Goal: Information Seeking & Learning: Learn about a topic

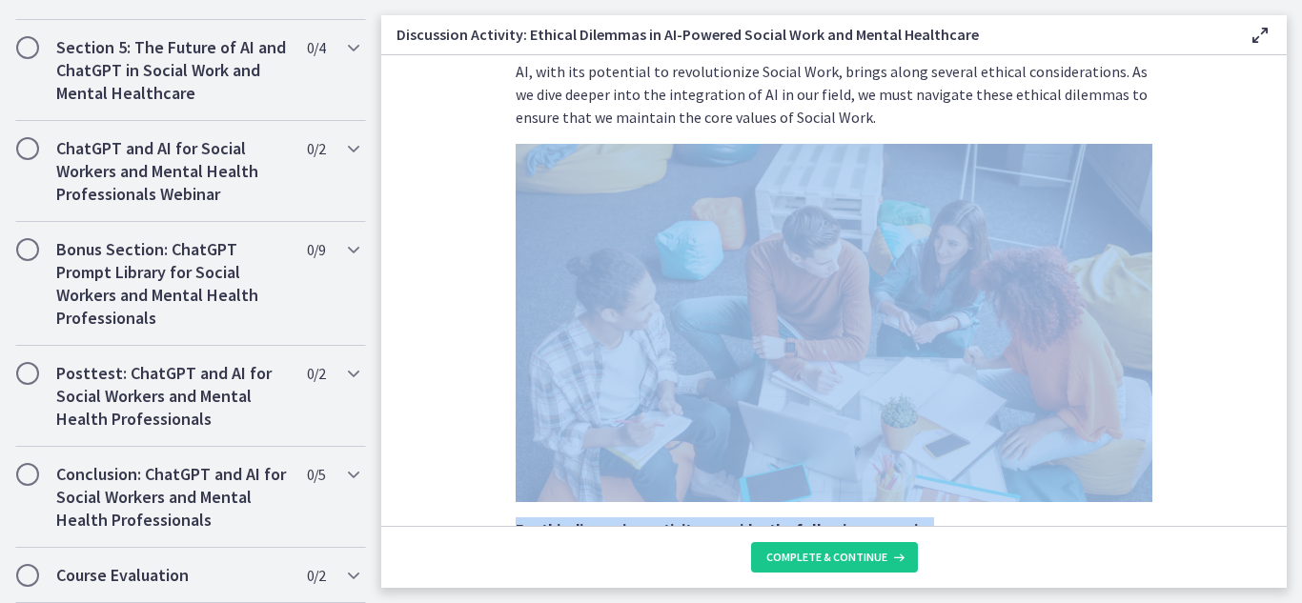
scroll to position [581, 0]
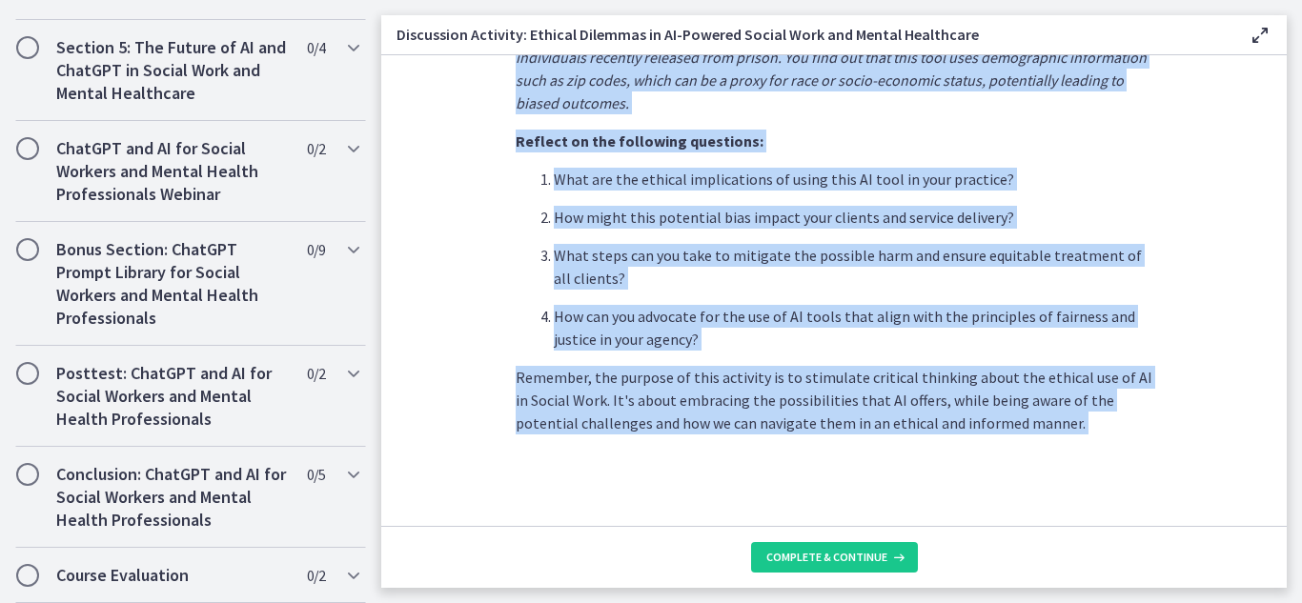
drag, startPoint x: 382, startPoint y: 494, endPoint x: 383, endPoint y: 577, distance: 82.9
click at [383, 577] on div "AI, with its potential to revolutionize Social Work, brings along several ethic…" at bounding box center [833, 321] width 905 height 533
click at [431, 348] on section "AI, with its potential to revolutionize Social Work, brings along several ethic…" at bounding box center [833, 290] width 905 height 471
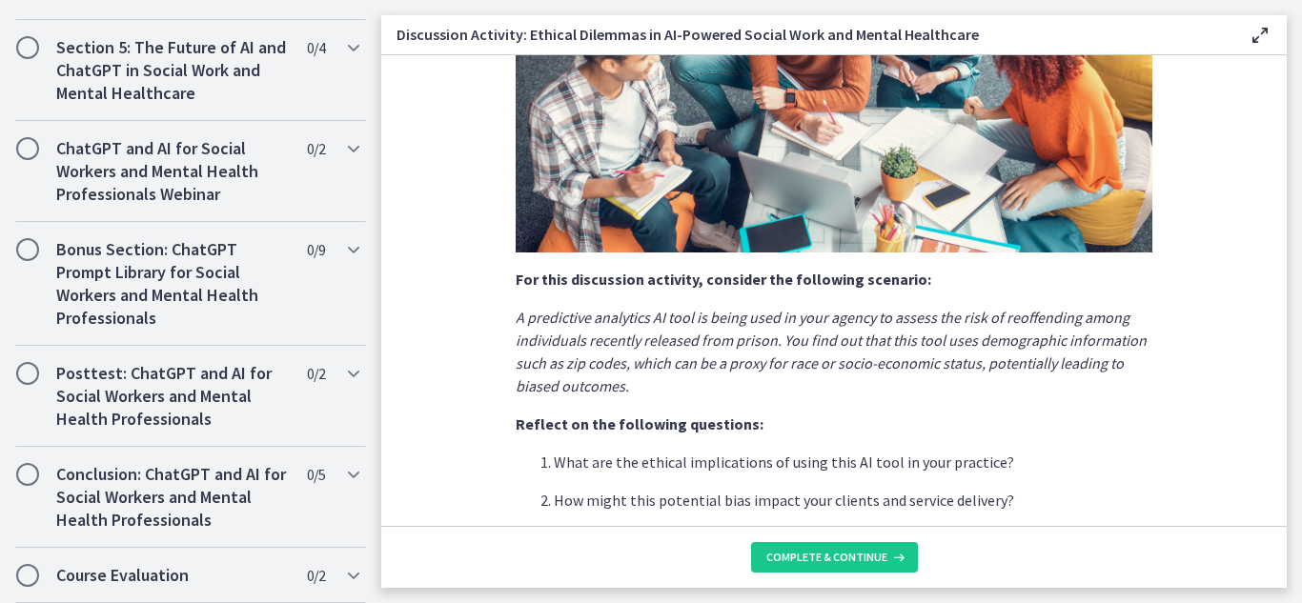
scroll to position [326, 0]
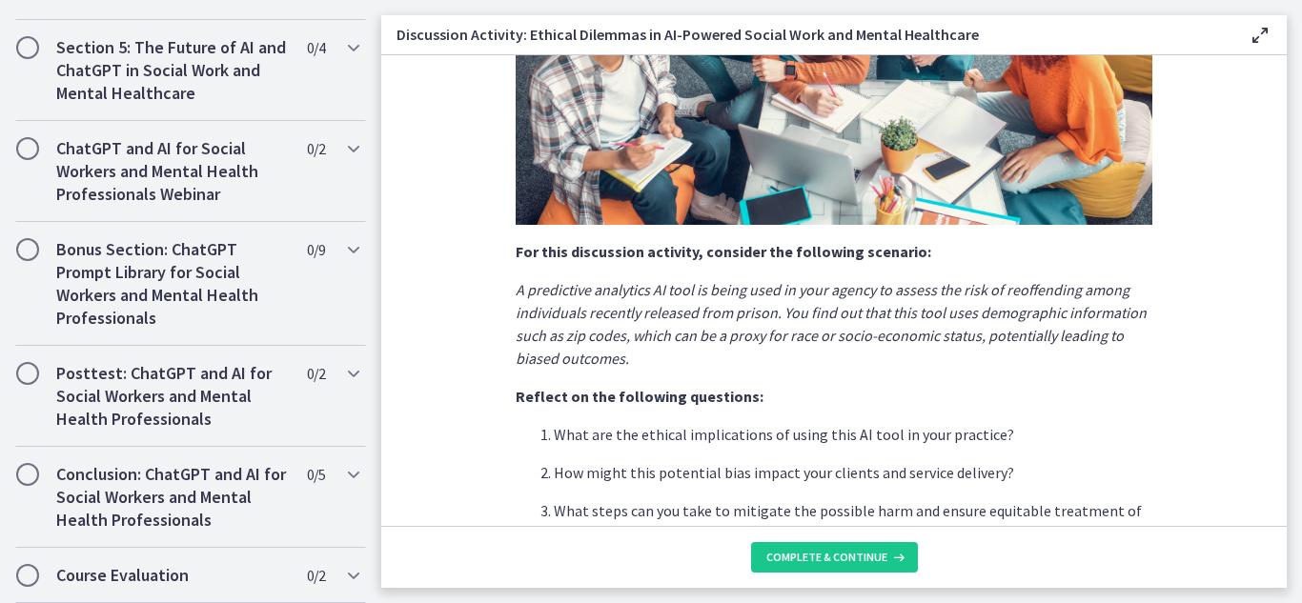
click at [1298, 263] on main "Discussion Activity: Ethical Dilemmas in AI-Powered Social Work and Mental Heal…" at bounding box center [841, 301] width 921 height 603
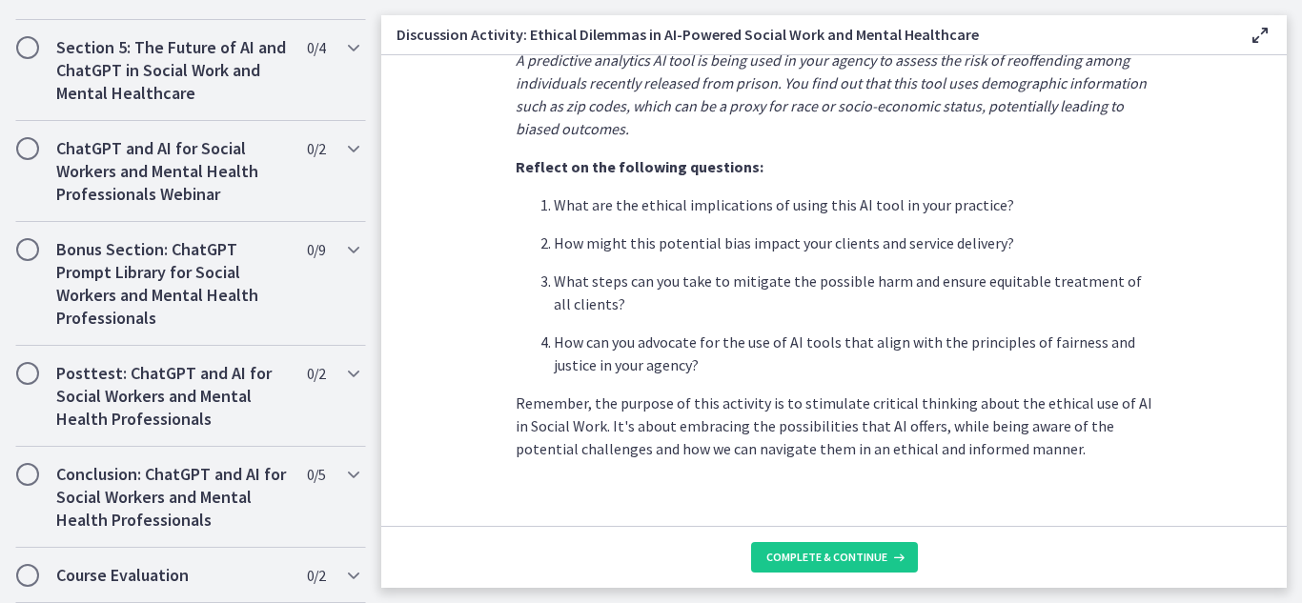
scroll to position [581, 0]
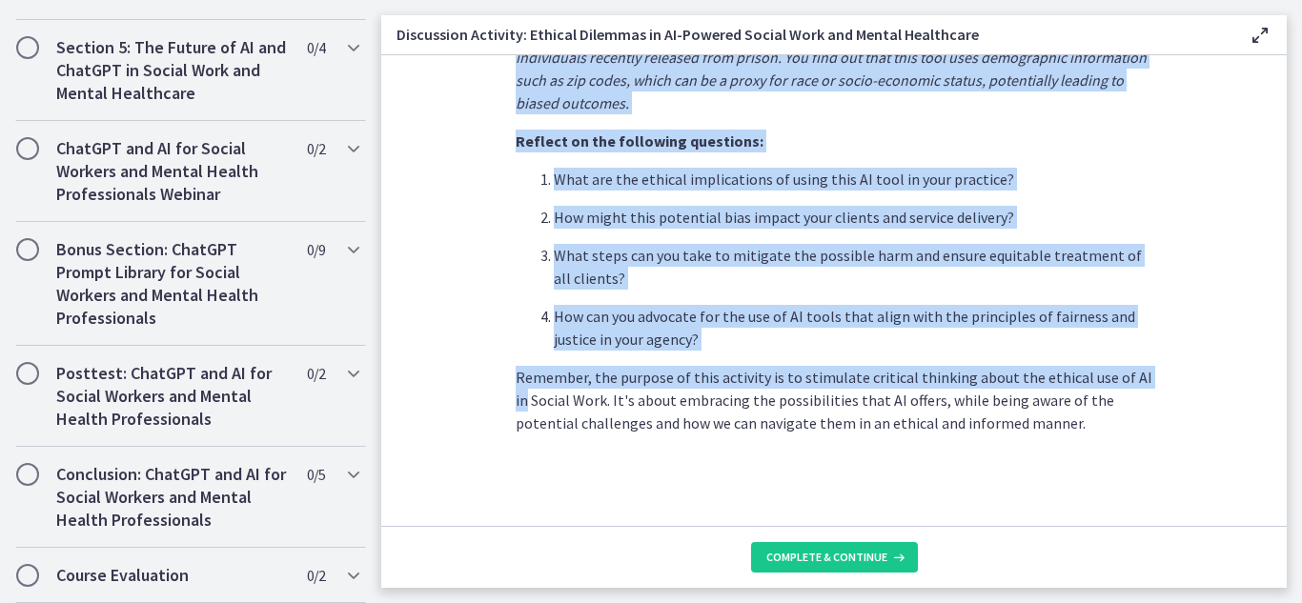
drag, startPoint x: 1301, startPoint y: 430, endPoint x: 1279, endPoint y: 379, distance: 55.1
click at [1279, 379] on main "Discussion Activity: Ethical Dilemmas in AI-Powered Social Work and Mental Heal…" at bounding box center [841, 301] width 921 height 603
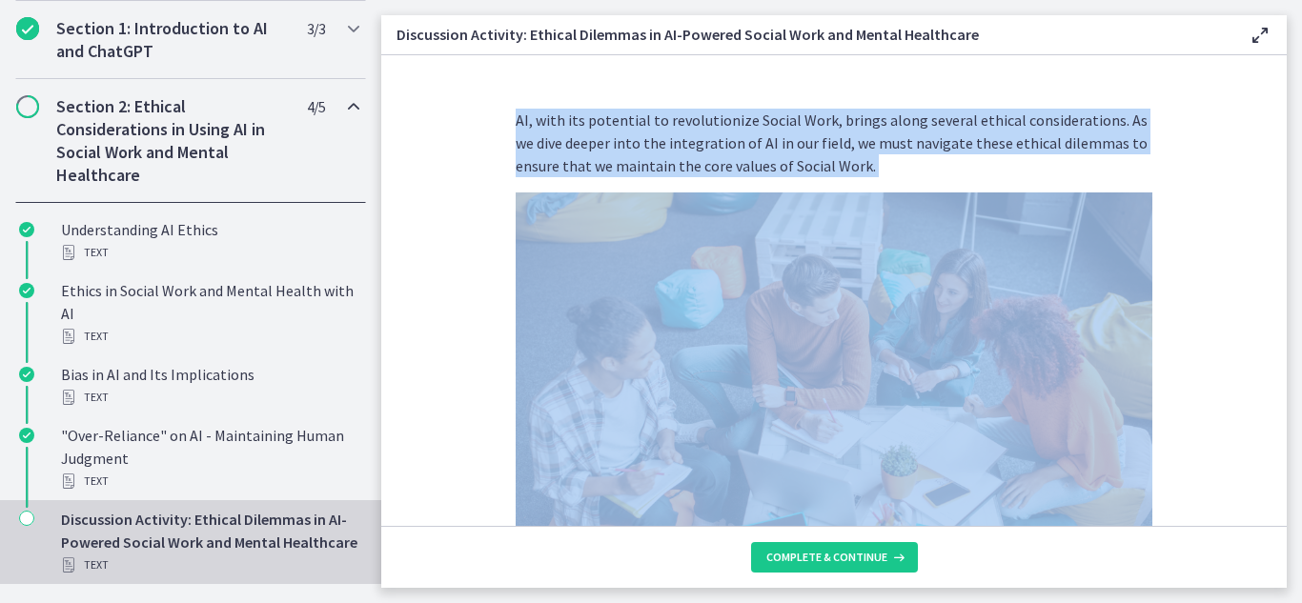
scroll to position [353, 0]
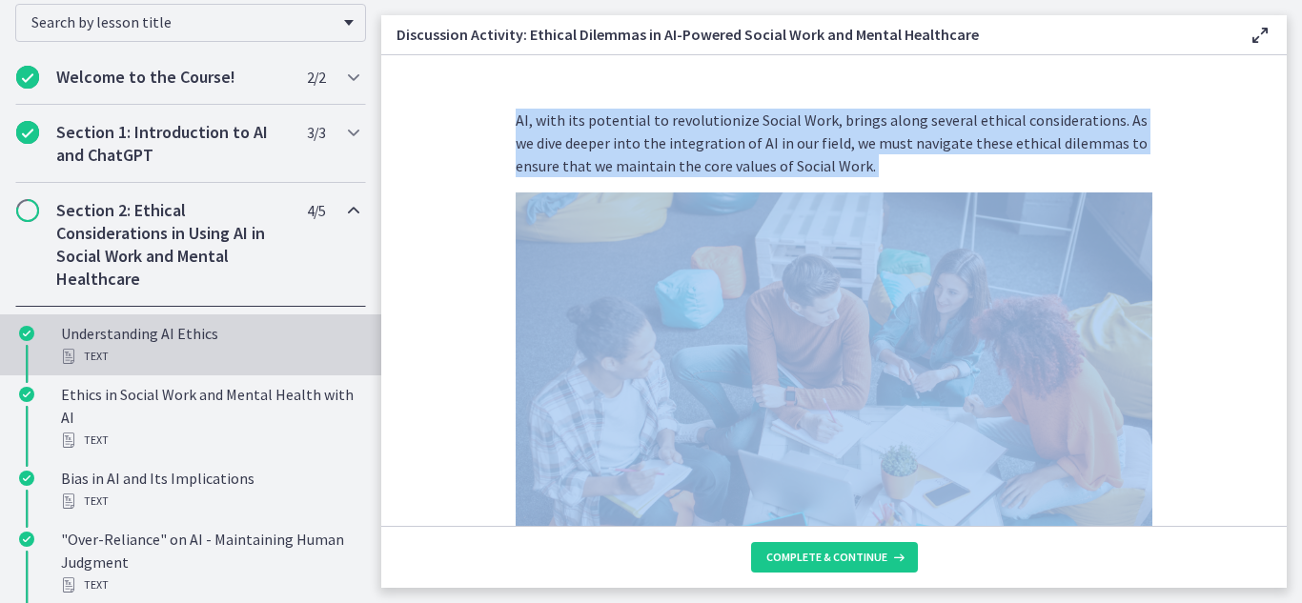
click at [155, 340] on div "Understanding AI Ethics Text" at bounding box center [209, 345] width 297 height 46
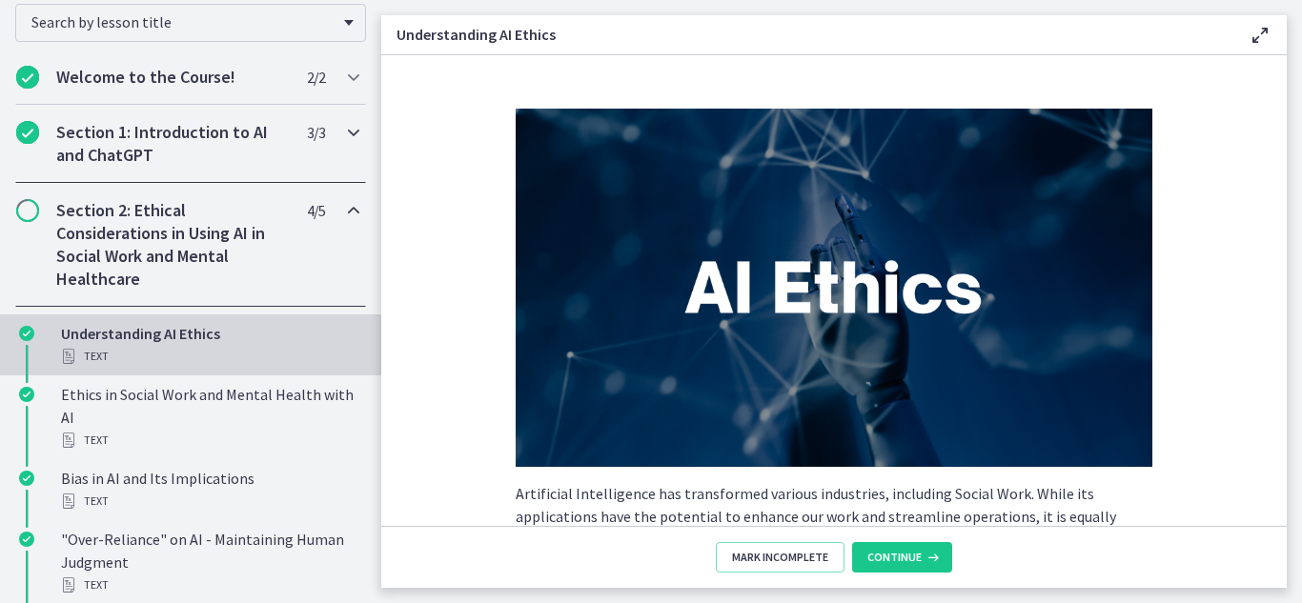
click at [141, 135] on h2 "Section 1: Introduction to AI and ChatGPT" at bounding box center [172, 144] width 233 height 46
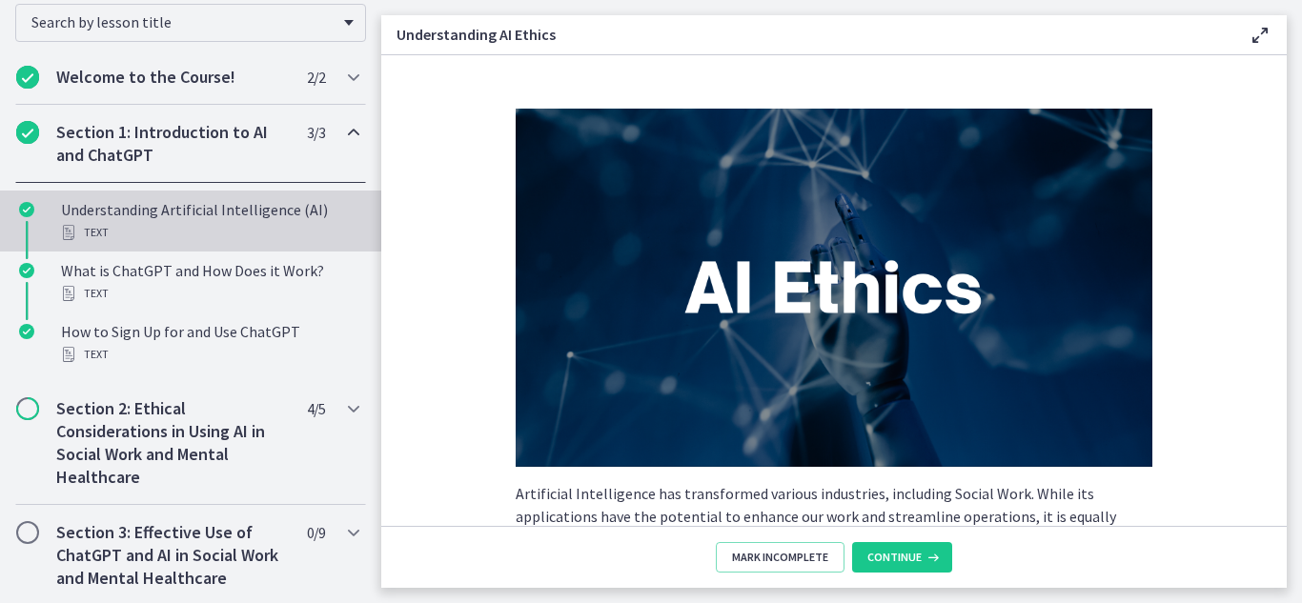
click at [113, 209] on div "Understanding Artificial Intelligence (AI) Text" at bounding box center [209, 221] width 297 height 46
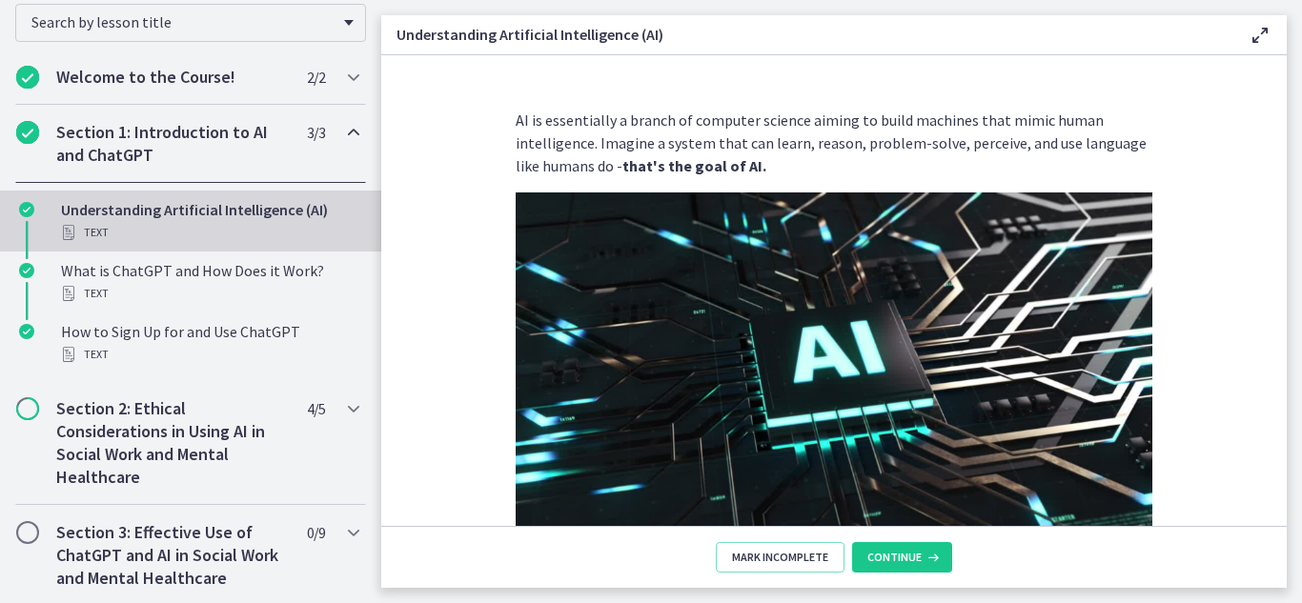
click at [109, 152] on h2 "Section 1: Introduction to AI and ChatGPT" at bounding box center [172, 144] width 233 height 46
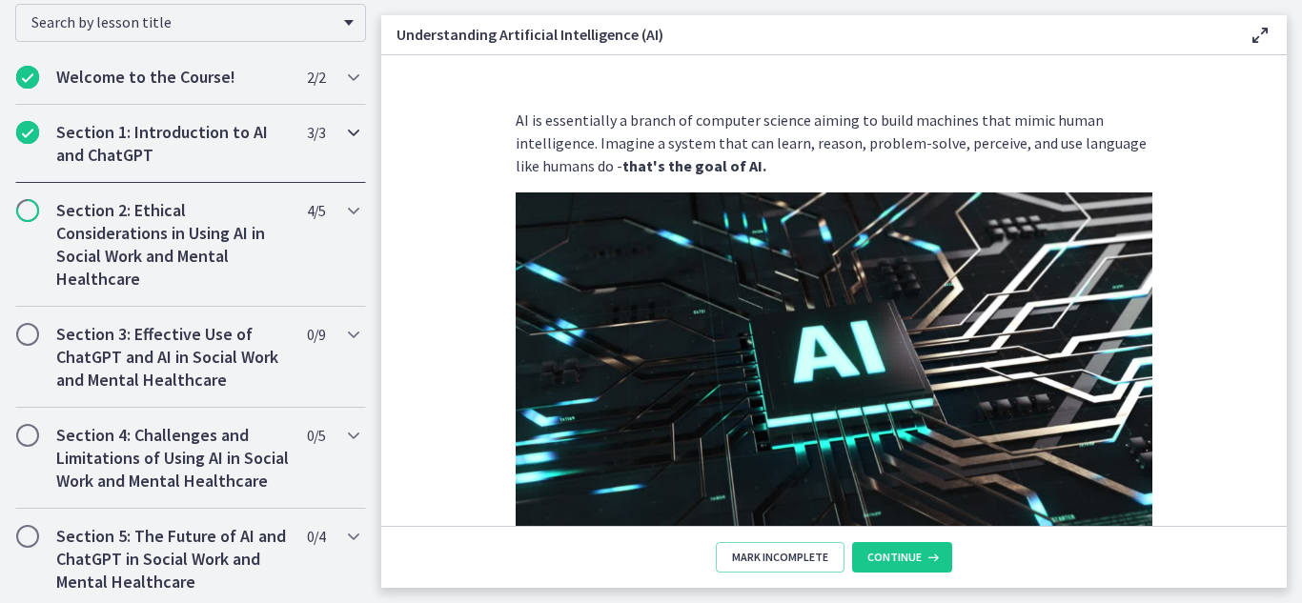
click at [172, 137] on h2 "Section 1: Introduction to AI and ChatGPT" at bounding box center [172, 144] width 233 height 46
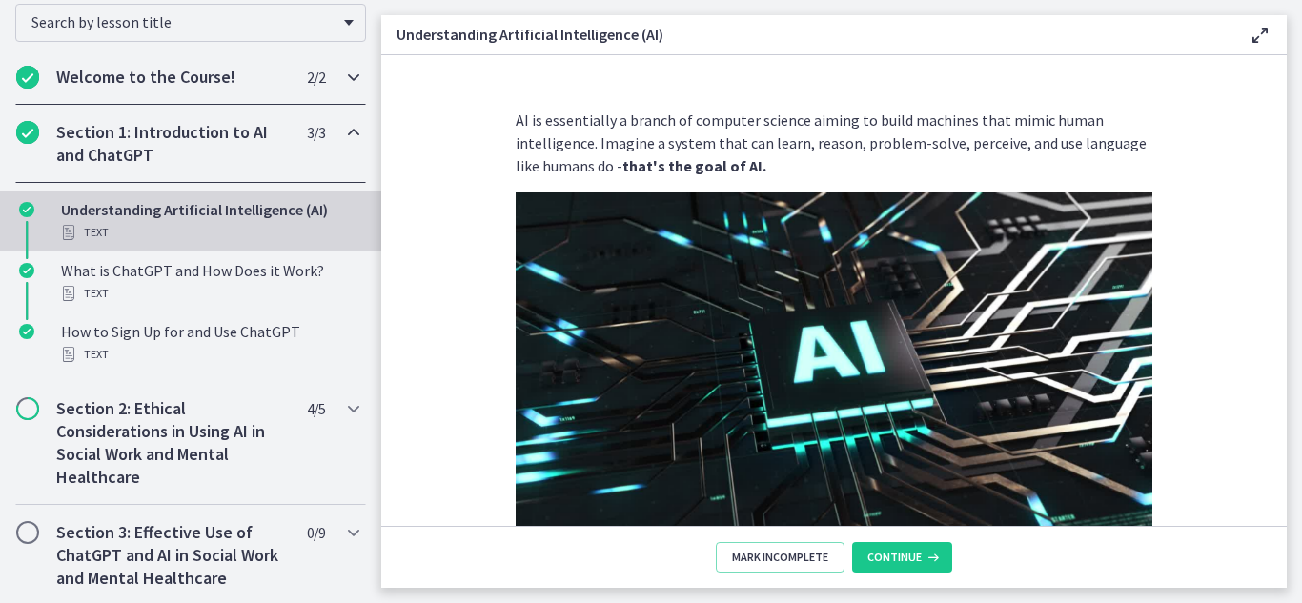
click at [170, 90] on div "Welcome to the Course! 2 / 2 Completed" at bounding box center [190, 77] width 351 height 55
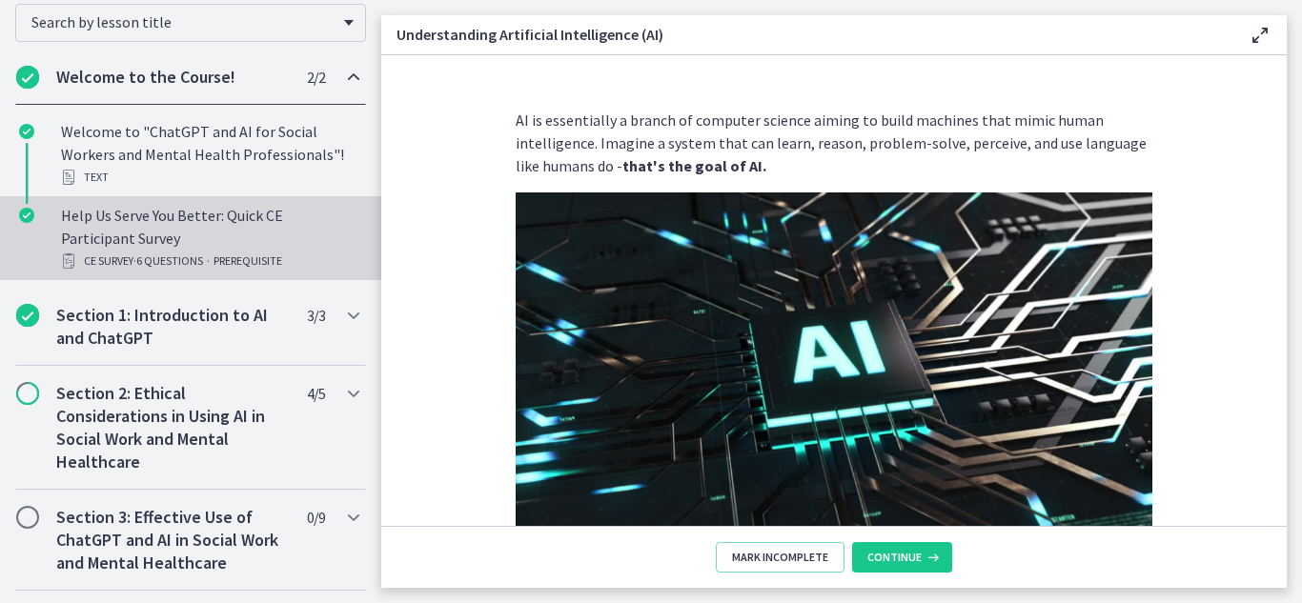
click at [114, 237] on div "Help Us Serve You Better: Quick CE Participant Survey CE Survey · 6 Questions ·…" at bounding box center [209, 238] width 297 height 69
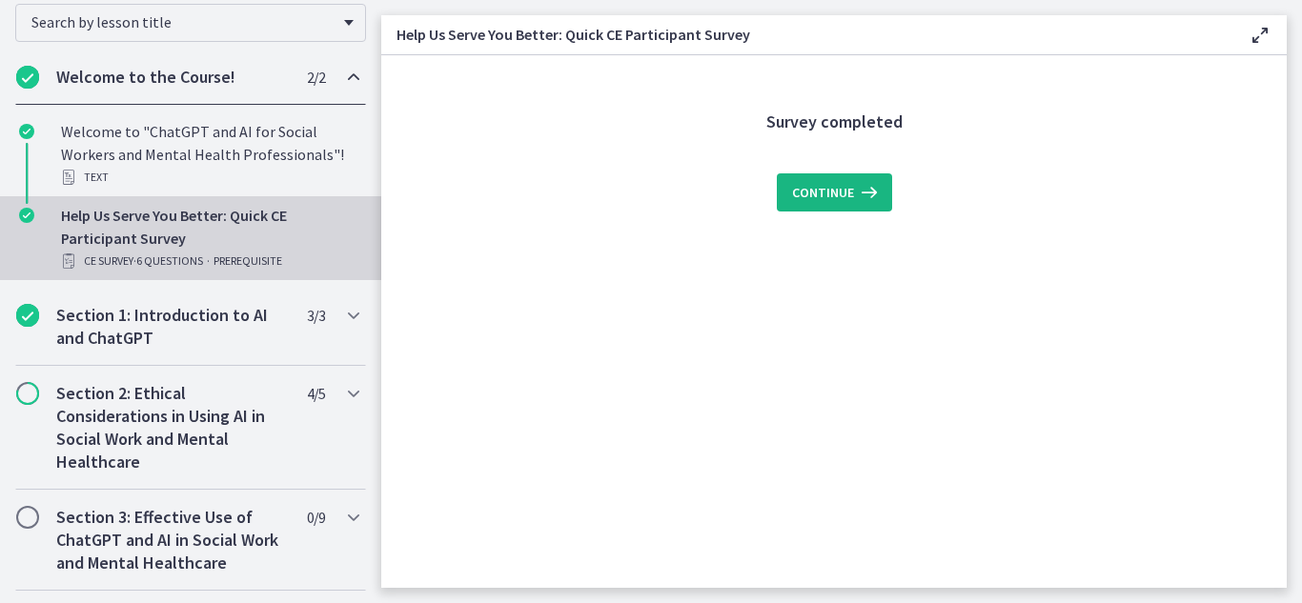
click at [838, 192] on span "Continue" at bounding box center [823, 192] width 62 height 23
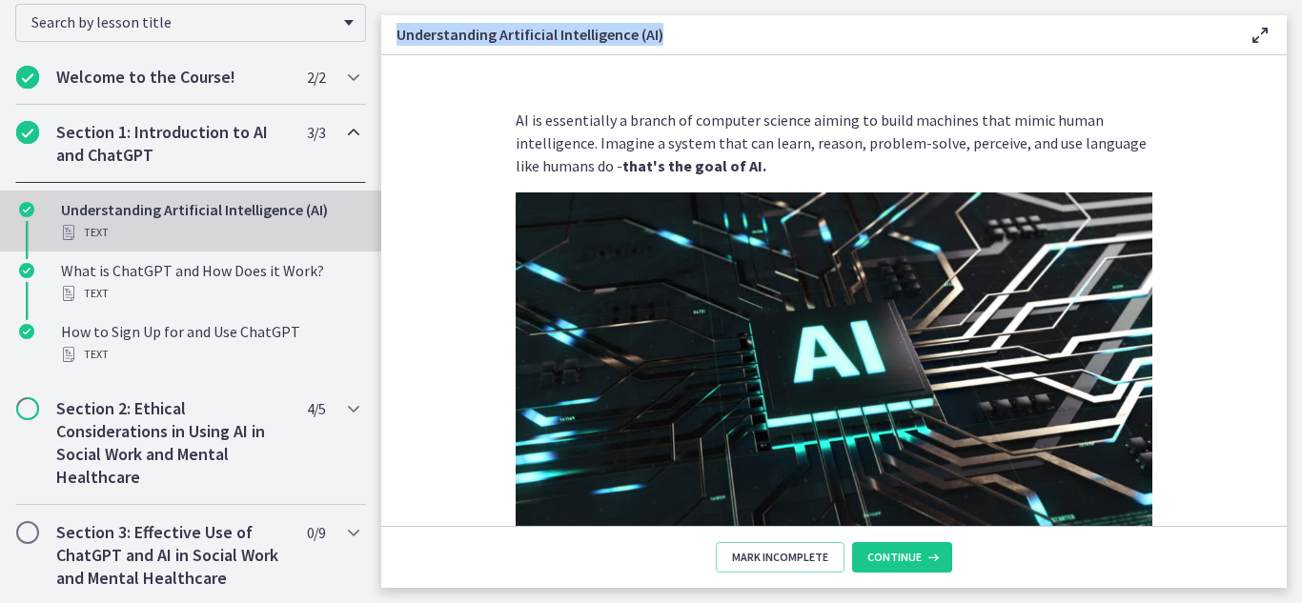
drag, startPoint x: 399, startPoint y: 31, endPoint x: 669, endPoint y: 30, distance: 269.7
click at [669, 30] on h3 "Understanding Artificial Intelligence (AI)" at bounding box center [807, 34] width 822 height 23
copy h3 "Understanding Artificial Intelligence (AI)"
drag, startPoint x: 510, startPoint y: 124, endPoint x: 756, endPoint y: 168, distance: 249.8
click at [756, 168] on p "AI is essentially a branch of computer science aiming to build machines that mi…" at bounding box center [834, 143] width 637 height 69
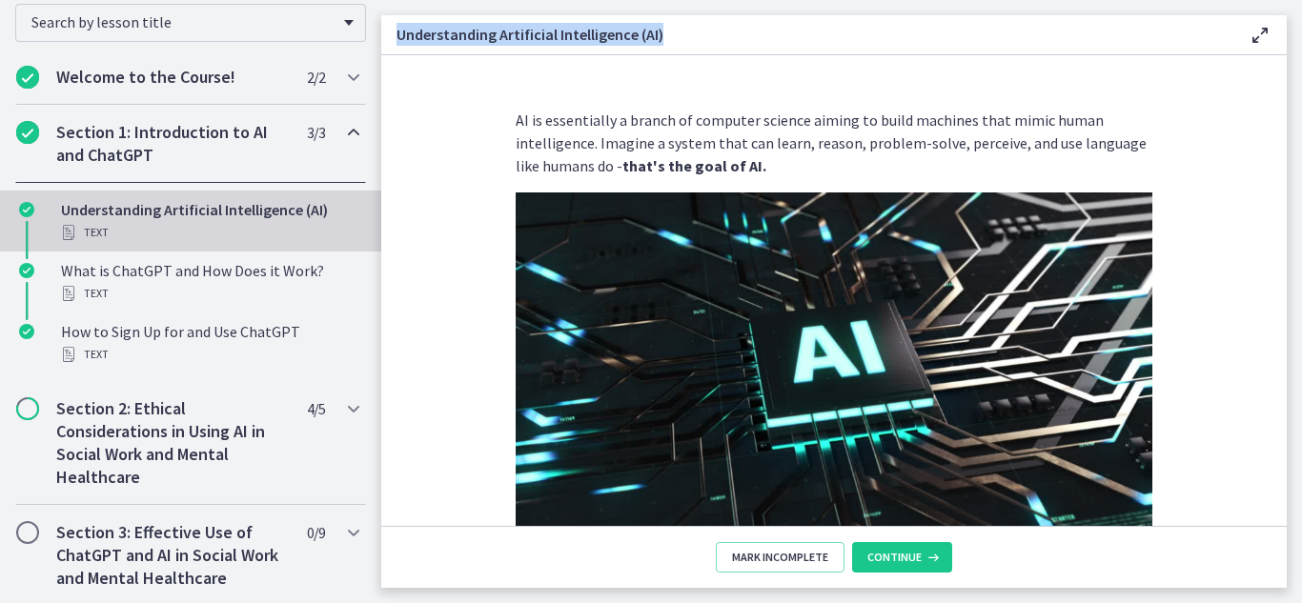
copy p "AI is essentially a branch of computer science aiming to build machines that mi…"
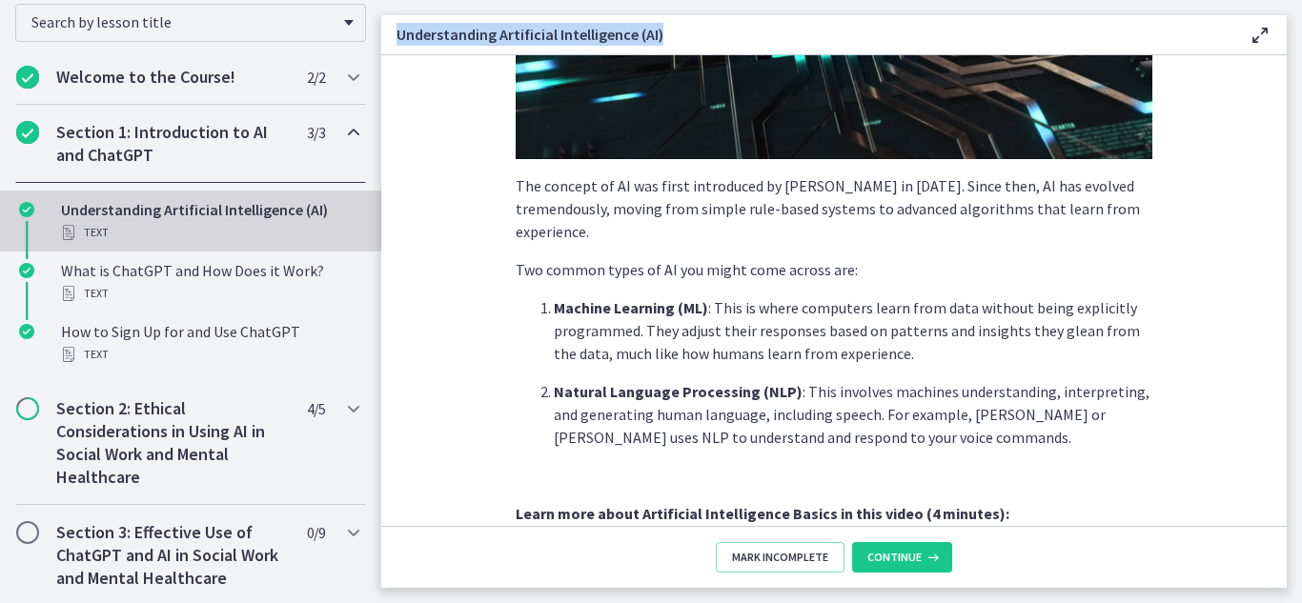
scroll to position [395, 0]
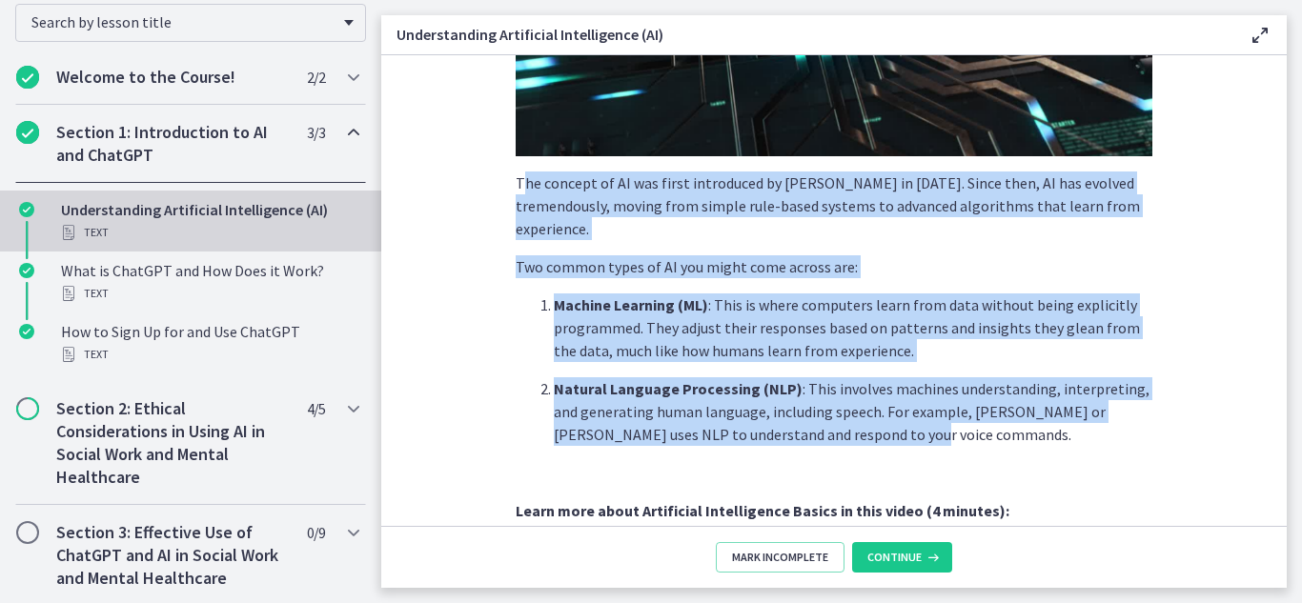
drag, startPoint x: 513, startPoint y: 184, endPoint x: 897, endPoint y: 435, distance: 458.7
click at [897, 435] on div "AI is essentially a branch of computer science aiming to build machines that mi…" at bounding box center [834, 343] width 637 height 1258
copy div "he concept of AI was first introduced by [PERSON_NAME] in [DATE]. Since then, A…"
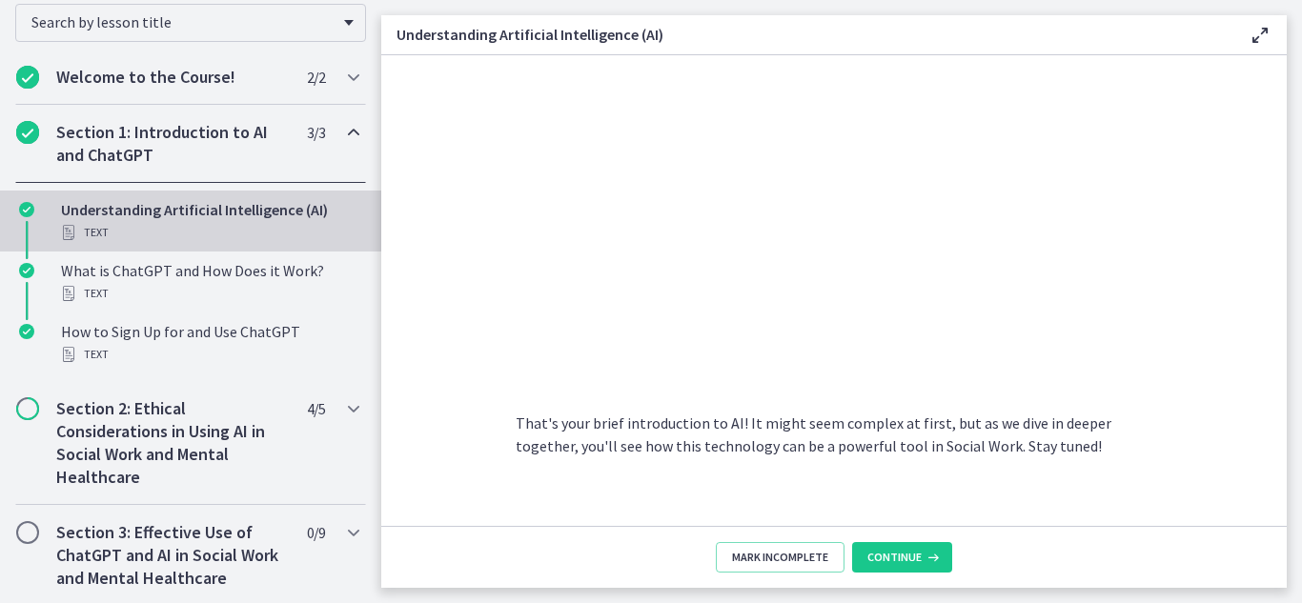
scroll to position [930, 0]
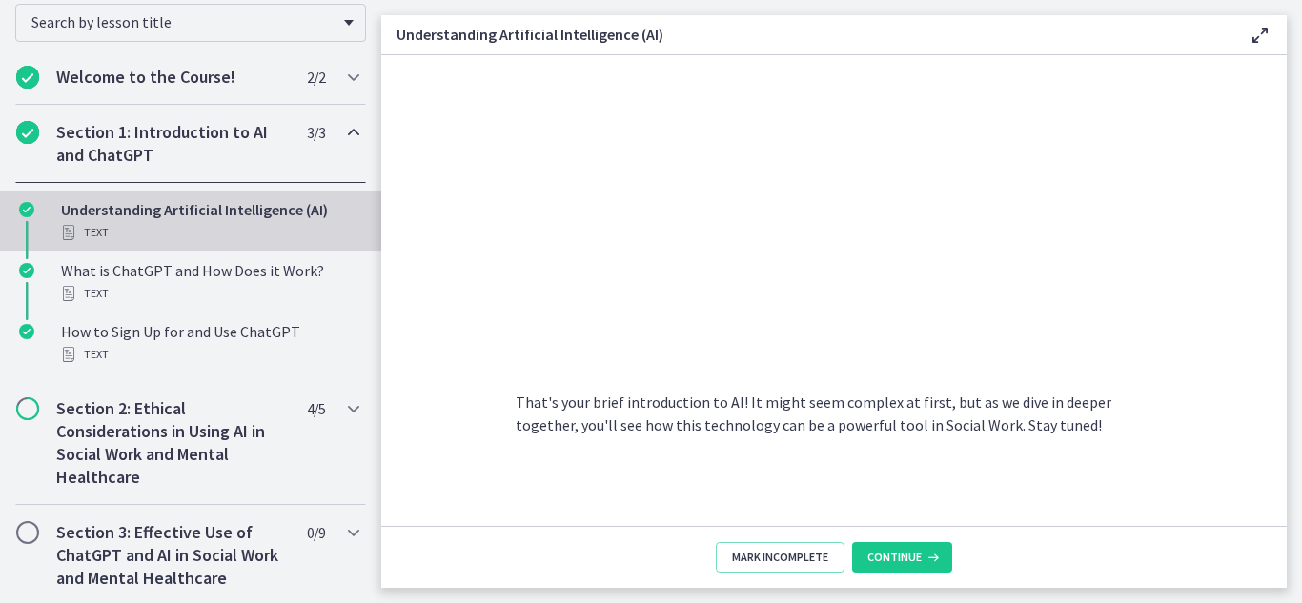
click at [1140, 179] on span at bounding box center [834, 177] width 637 height 351
click at [919, 560] on span "Continue" at bounding box center [894, 557] width 54 height 15
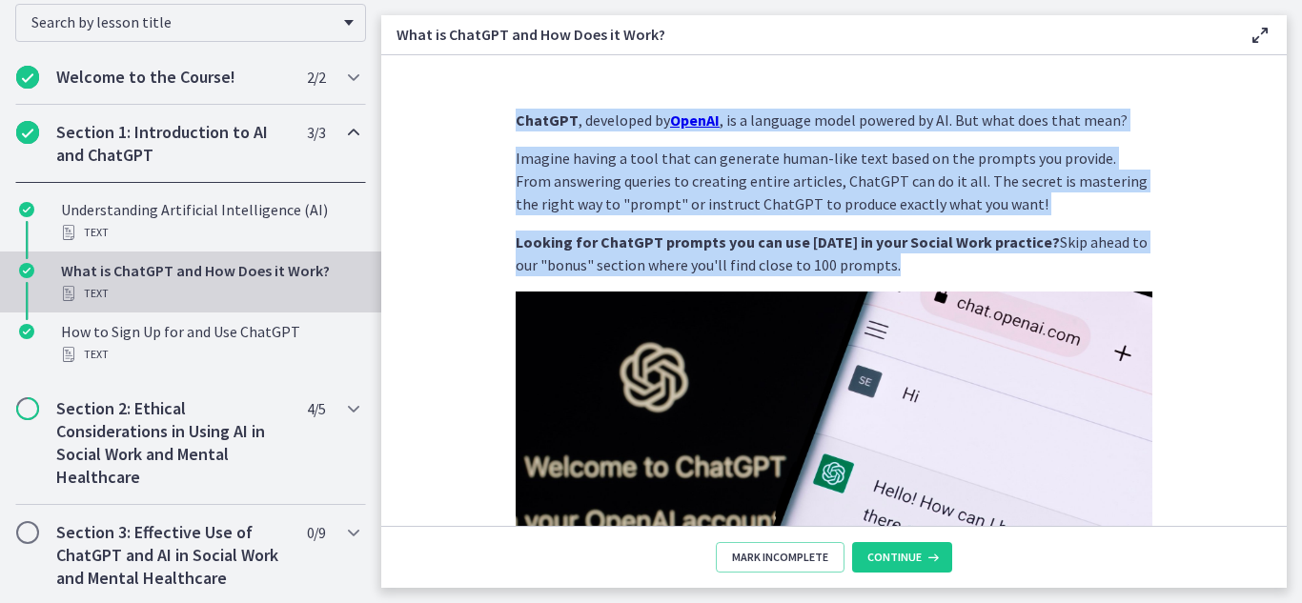
drag, startPoint x: 493, startPoint y: 119, endPoint x: 865, endPoint y: 261, distance: 398.8
click at [865, 261] on div "ChatGPT , developed by OpenAI , is a language model powered by AI. But what doe…" at bounding box center [833, 309] width 667 height 433
copy div "ChatGPT , developed by OpenAI , is a language model powered by AI. But what doe…"
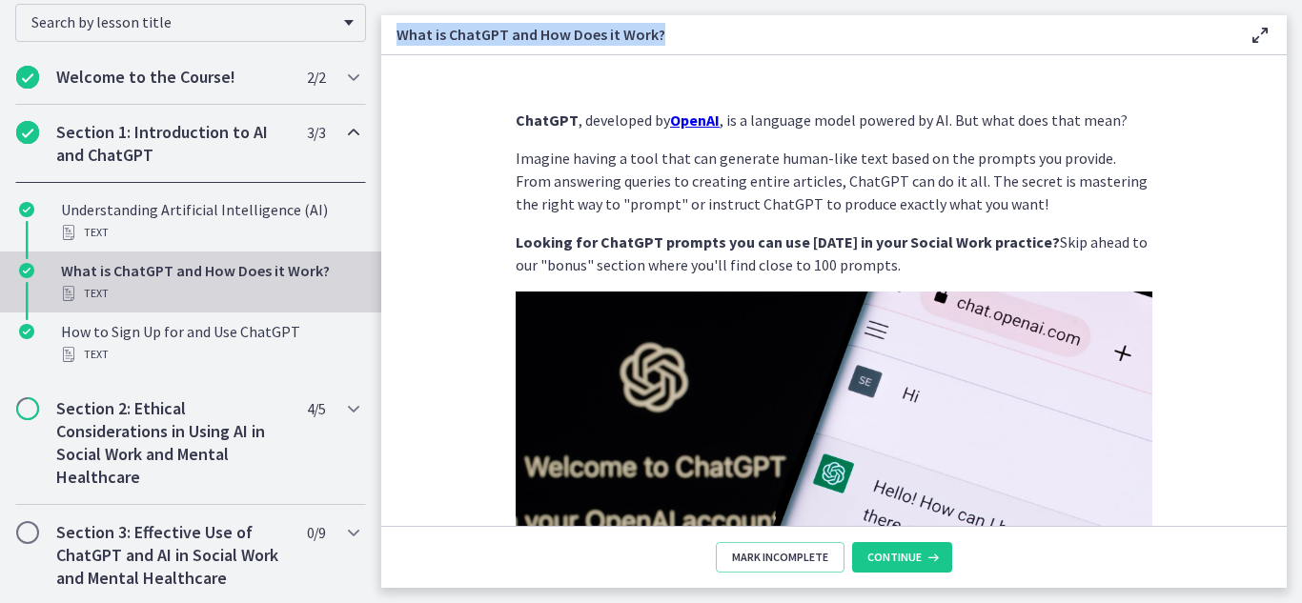
drag, startPoint x: 667, startPoint y: 30, endPoint x: 397, endPoint y: 40, distance: 269.9
click at [397, 40] on h3 "What is ChatGPT and How Does it Work?" at bounding box center [807, 34] width 822 height 23
click at [437, 38] on h3 "What is ChatGPT and How Does it Work?" at bounding box center [807, 34] width 822 height 23
drag, startPoint x: 388, startPoint y: 25, endPoint x: 731, endPoint y: 12, distance: 343.3
click at [731, 12] on main "What is ChatGPT and How Does it Work? Enable fullscreen ChatGPT , developed by …" at bounding box center [841, 301] width 921 height 603
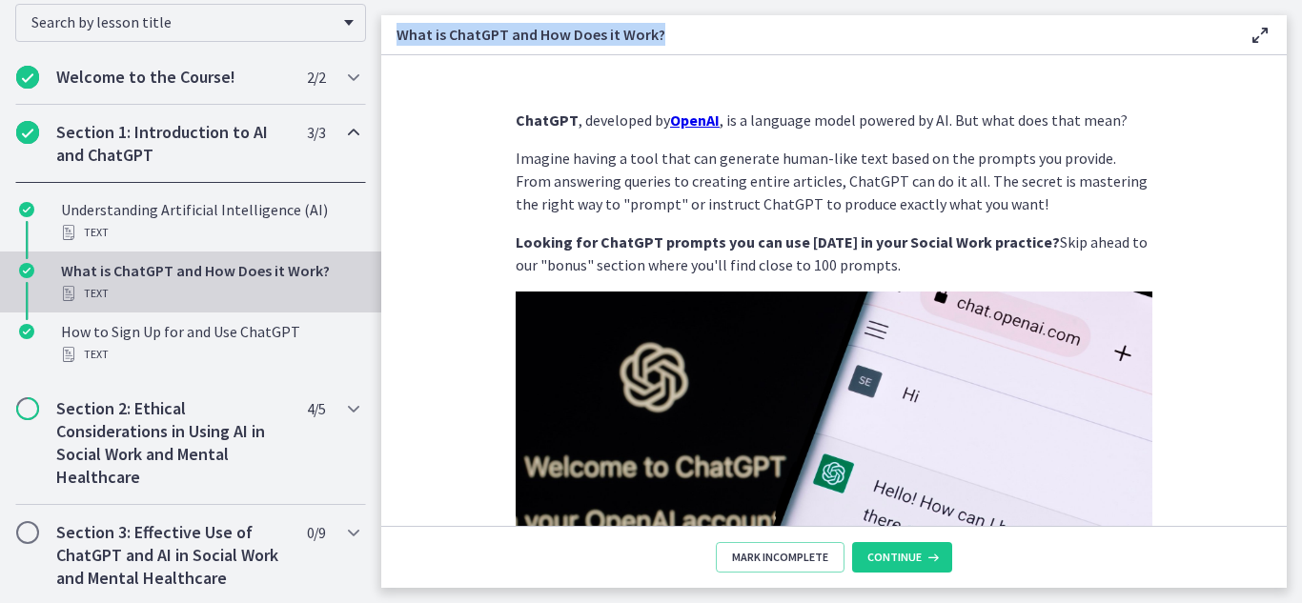
copy h3 "What is ChatGPT and How Does it Work?"
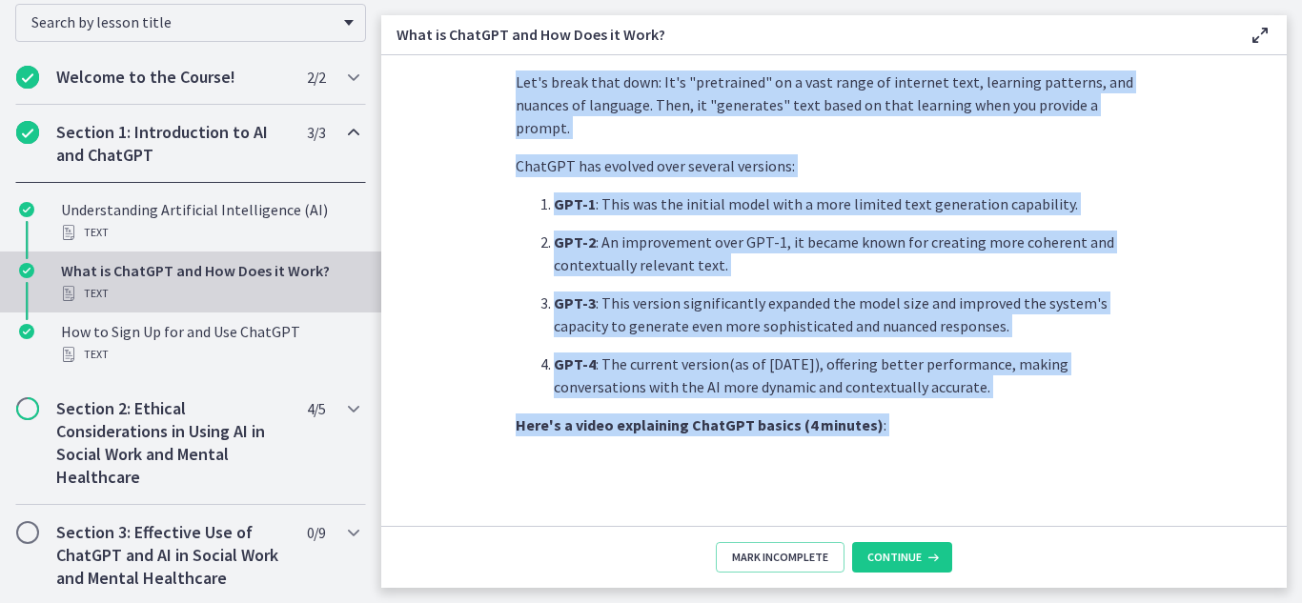
scroll to position [807, 0]
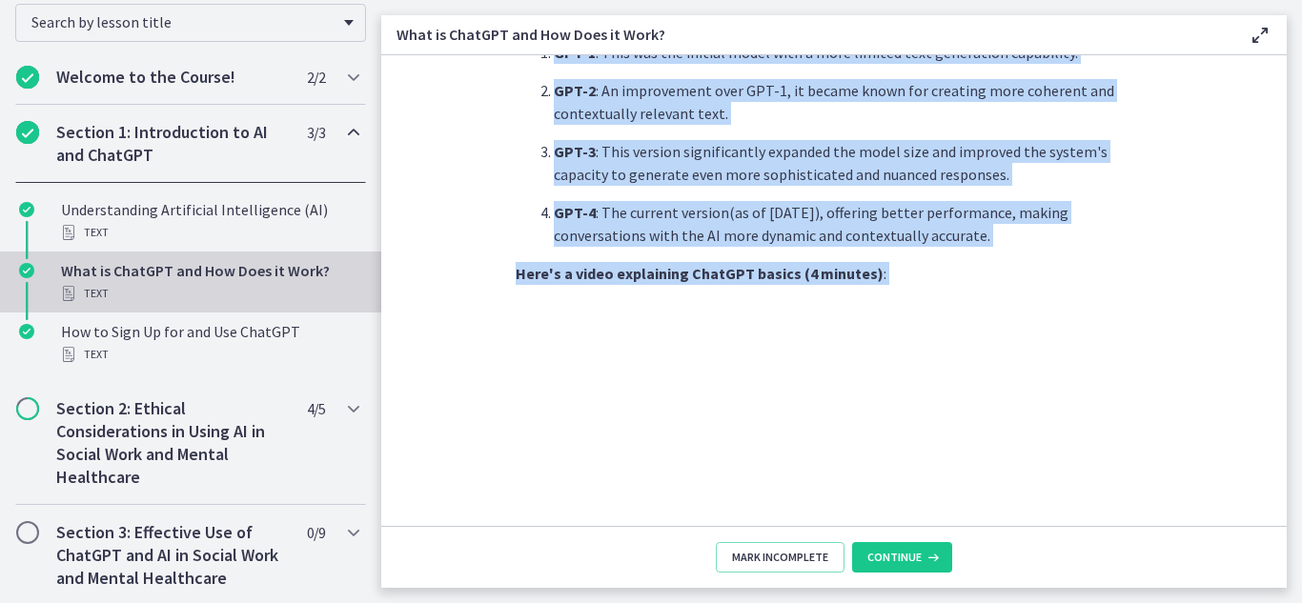
drag, startPoint x: 501, startPoint y: 267, endPoint x: 1075, endPoint y: 213, distance: 576.3
click at [1075, 213] on section "ChatGPT , developed by OpenAI , is a language model powered by AI. But what doe…" at bounding box center [833, 290] width 905 height 471
copy div "The "GPT" in ChatGPT stands for "Generative Pretrained Transformer", which desc…"
click at [1206, 211] on section "ChatGPT , developed by OpenAI , is a language model powered by AI. But what doe…" at bounding box center [833, 290] width 905 height 471
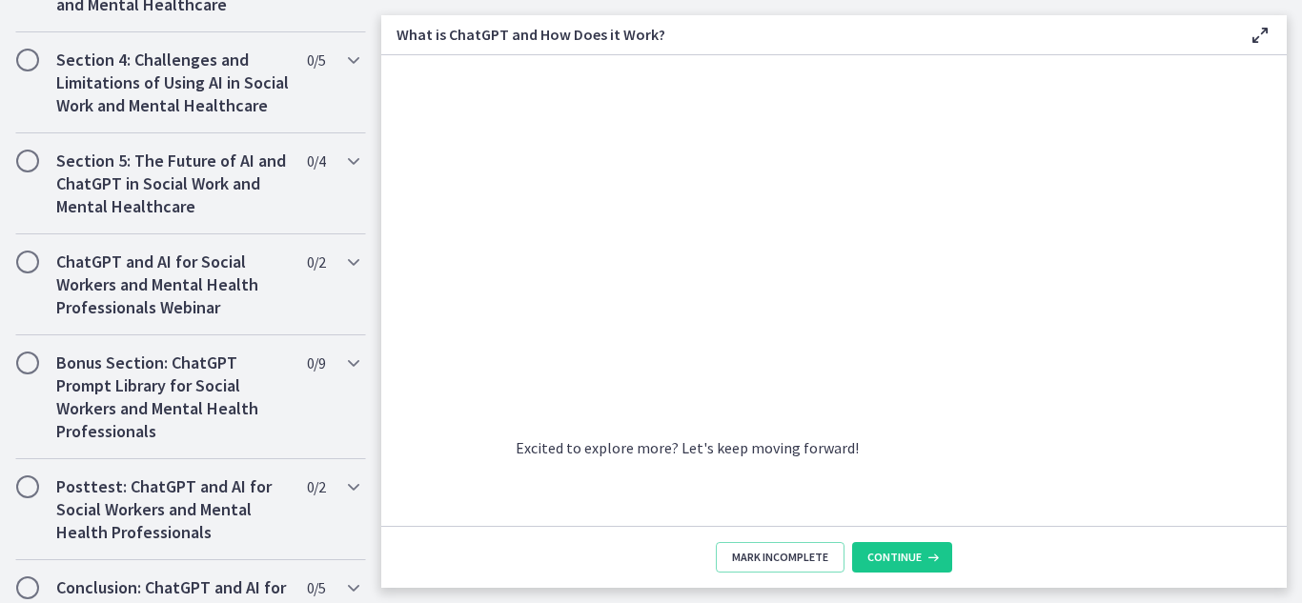
scroll to position [1063, 0]
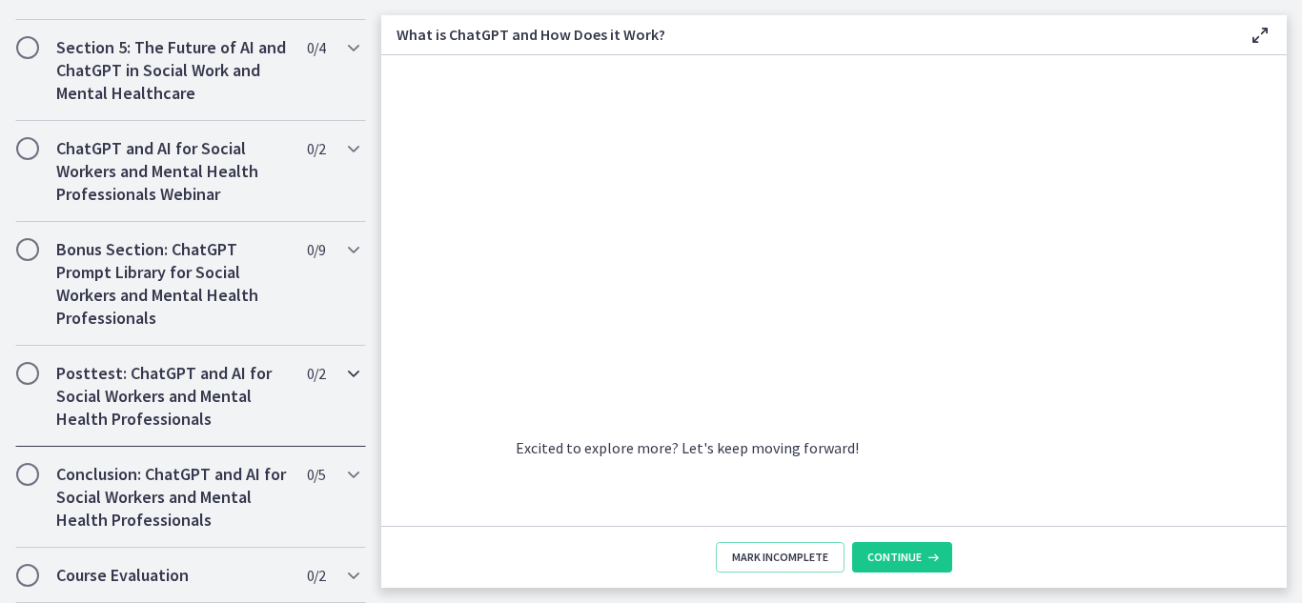
click at [95, 373] on h2 "Posttest: ChatGPT and AI for Social Workers and Mental Health Professionals" at bounding box center [172, 396] width 233 height 69
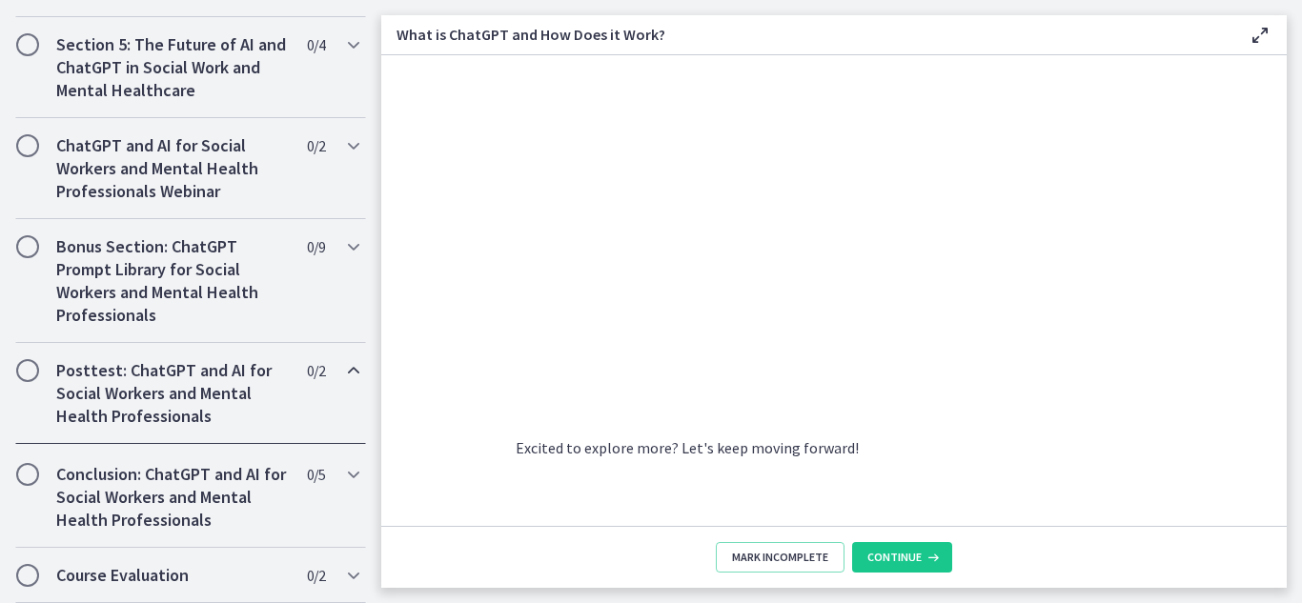
scroll to position [864, 0]
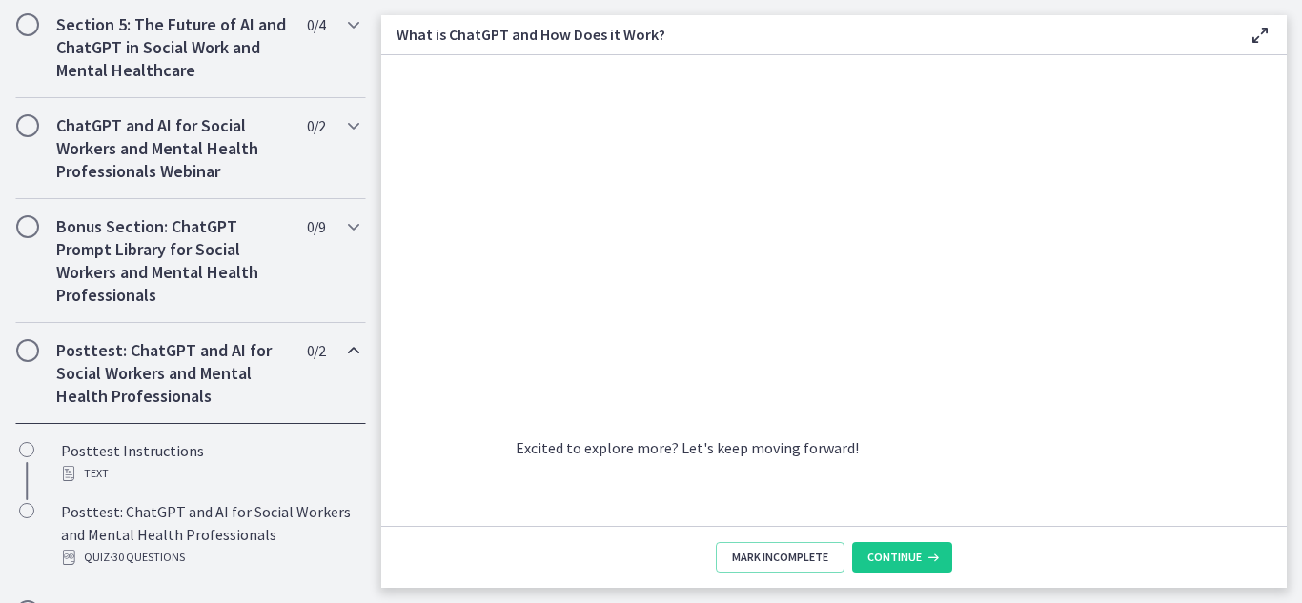
click at [95, 373] on h2 "Posttest: ChatGPT and AI for Social Workers and Mental Health Professionals" at bounding box center [172, 373] width 233 height 69
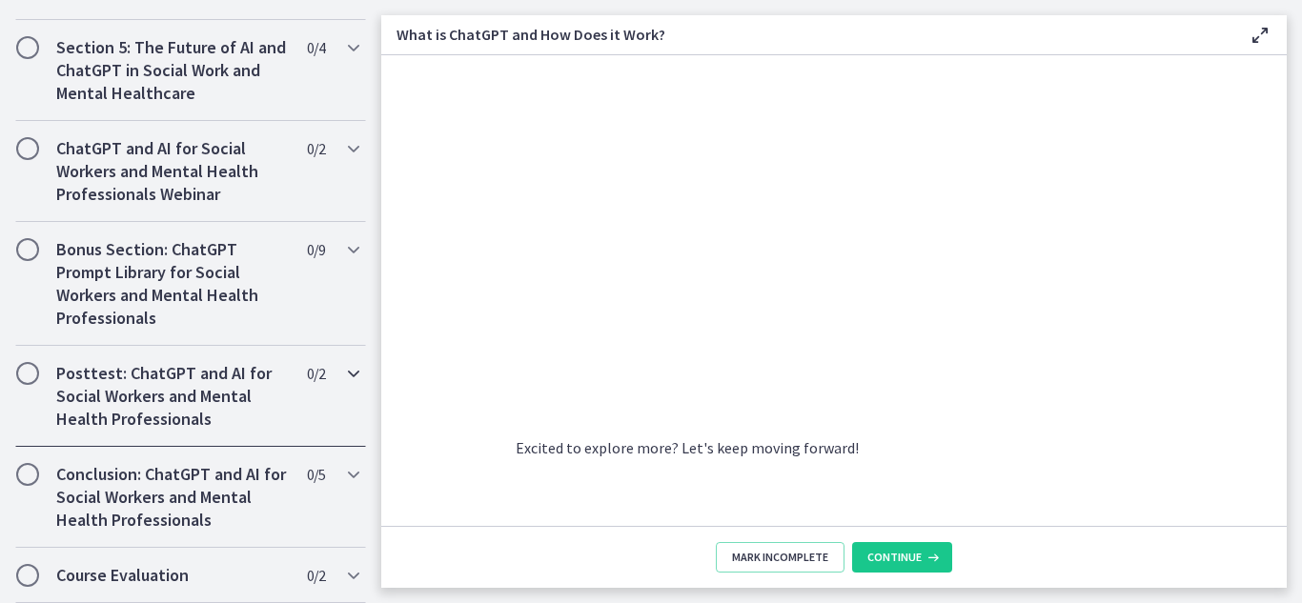
click at [91, 381] on h2 "Posttest: ChatGPT and AI for Social Workers and Mental Health Professionals" at bounding box center [172, 396] width 233 height 69
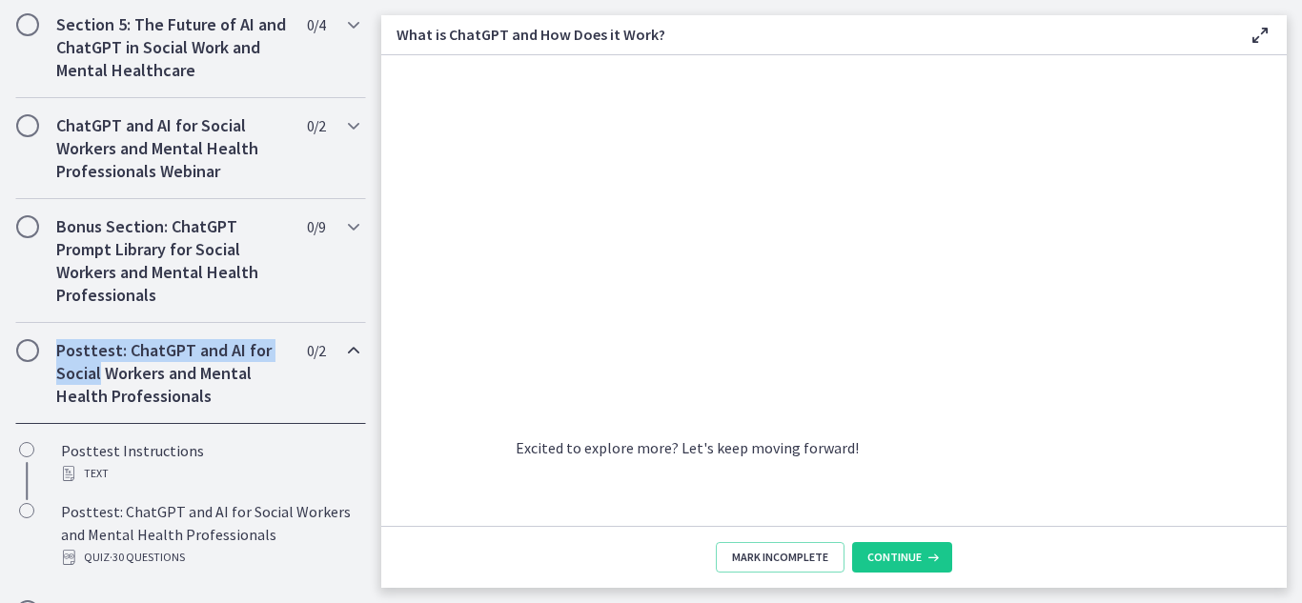
drag, startPoint x: 91, startPoint y: 381, endPoint x: 89, endPoint y: 403, distance: 22.1
click at [89, 403] on h2 "Posttest: ChatGPT and AI for Social Workers and Mental Health Professionals" at bounding box center [172, 373] width 233 height 69
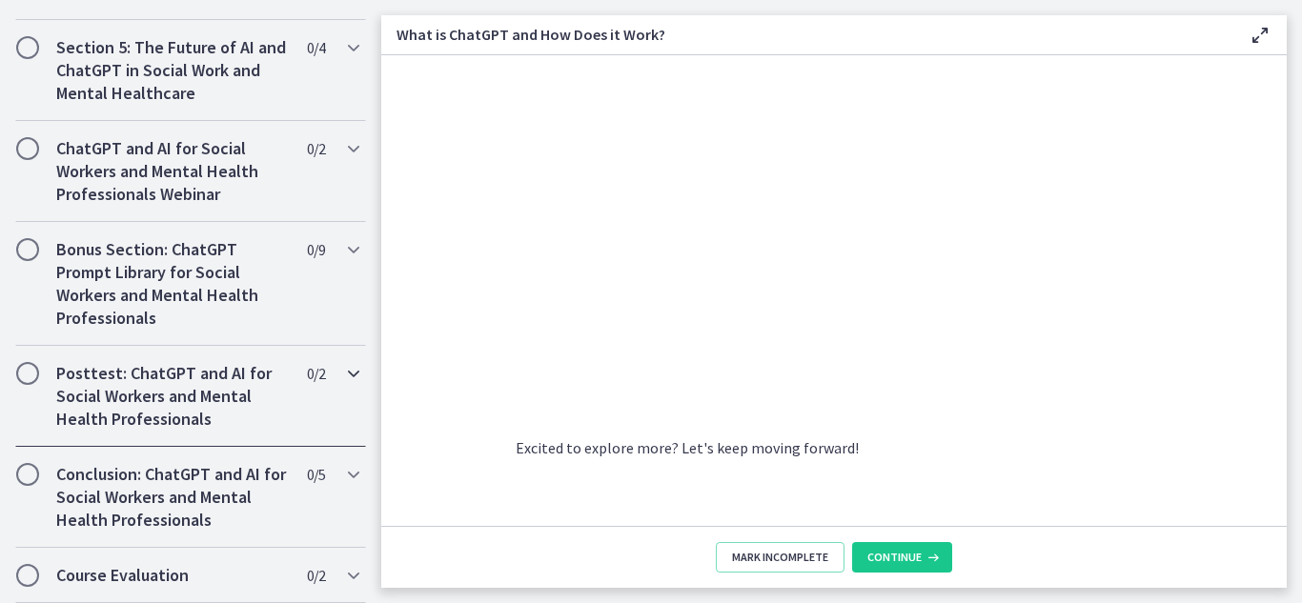
click at [80, 409] on h2 "Posttest: ChatGPT and AI for Social Workers and Mental Health Professionals" at bounding box center [172, 396] width 233 height 69
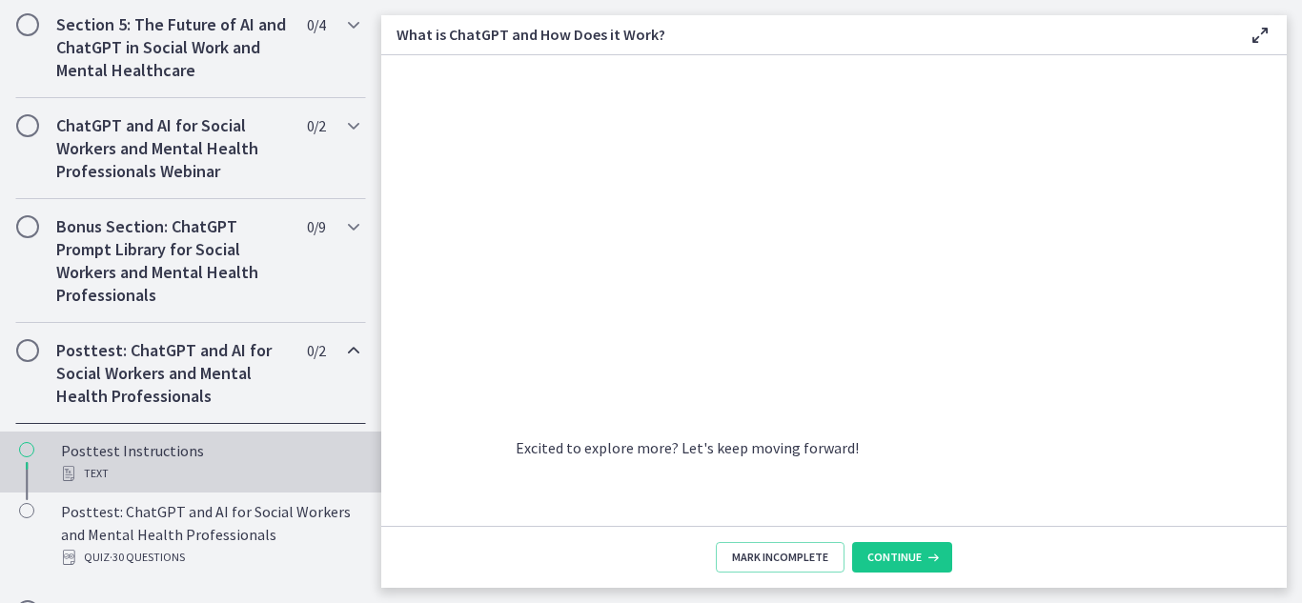
click at [76, 484] on div "Posttest Instructions Text" at bounding box center [209, 462] width 297 height 46
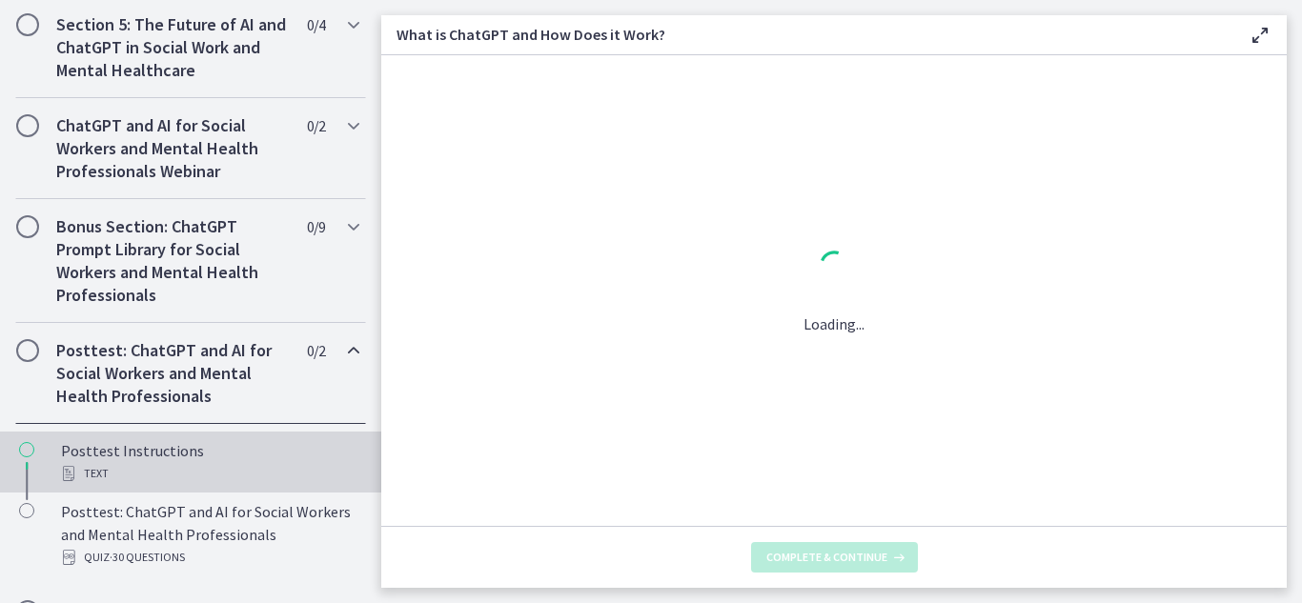
click at [76, 484] on div "Posttest Instructions Text" at bounding box center [209, 462] width 297 height 46
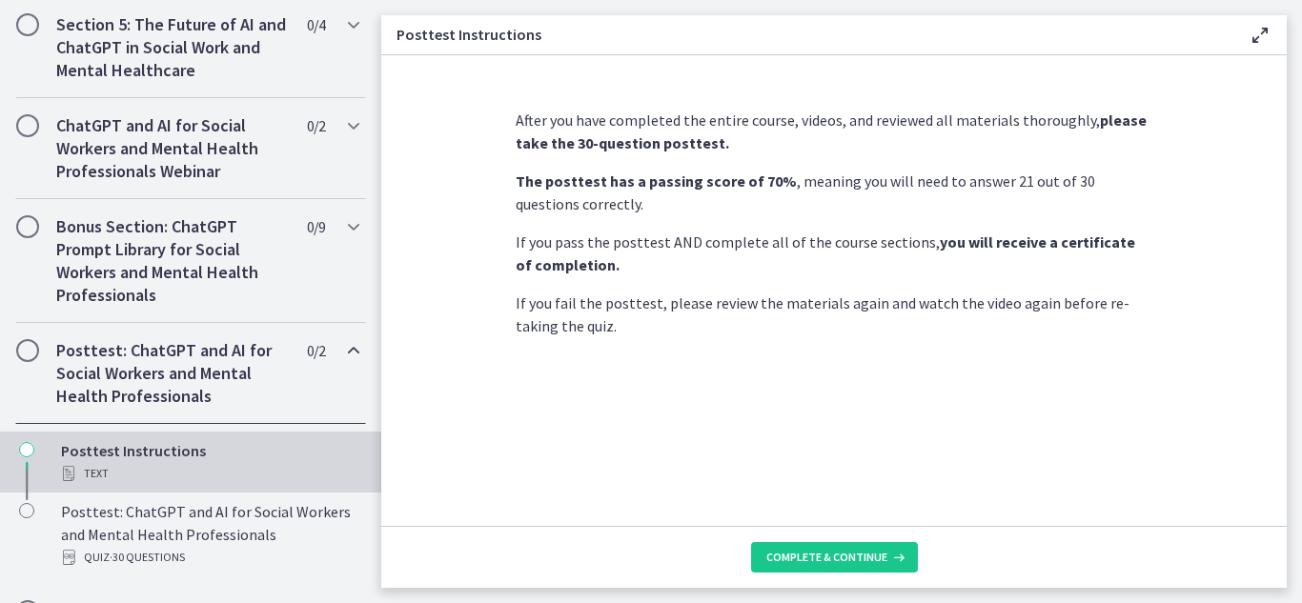
click at [76, 484] on div "Posttest Instructions Text" at bounding box center [209, 462] width 297 height 46
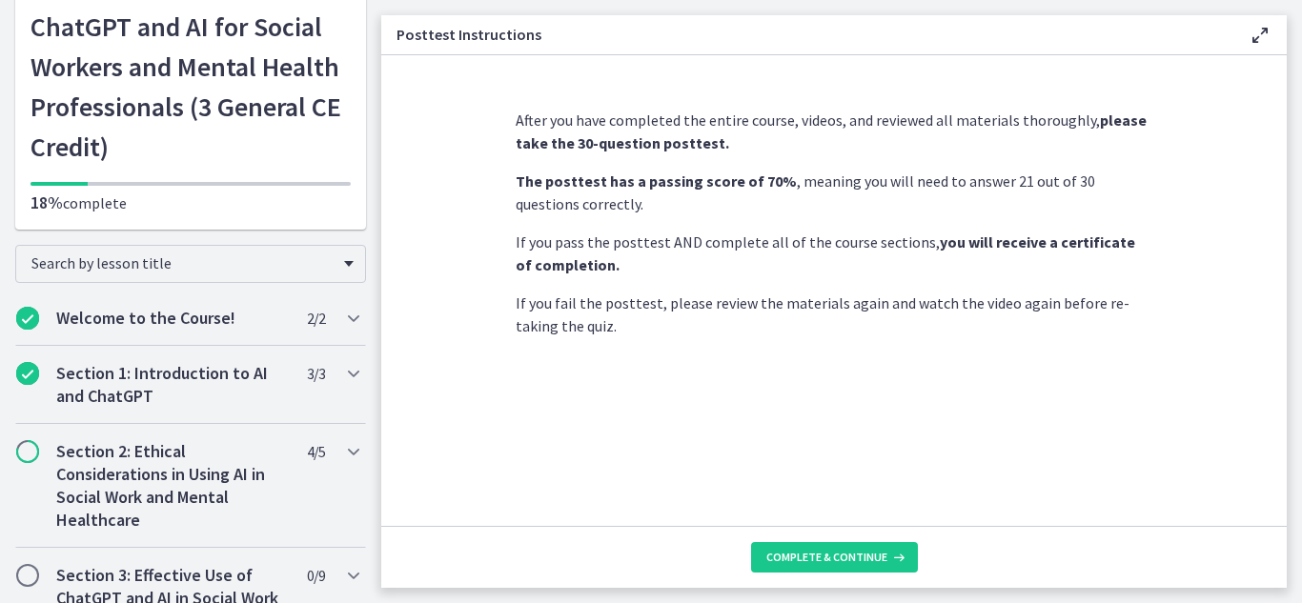
scroll to position [38, 0]
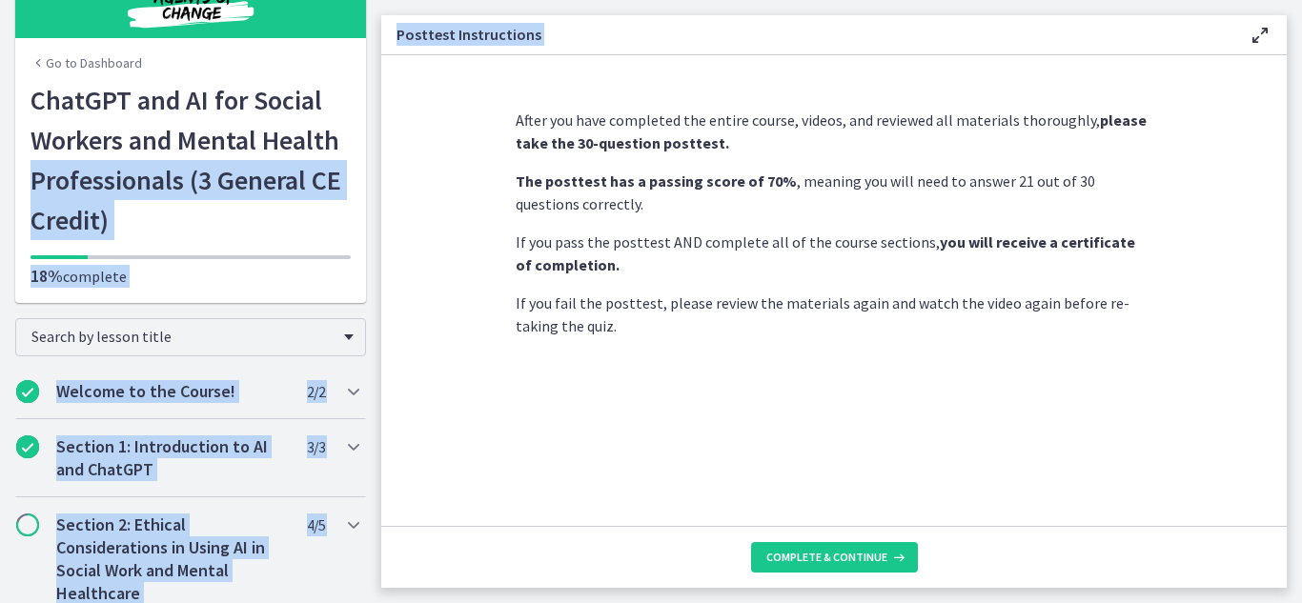
drag, startPoint x: 394, startPoint y: 101, endPoint x: 371, endPoint y: 149, distance: 52.9
click at [371, 149] on div "Go to Dashboard Go to Dashboard ChatGPT and AI for Social Workers and Mental He…" at bounding box center [651, 301] width 1302 height 603
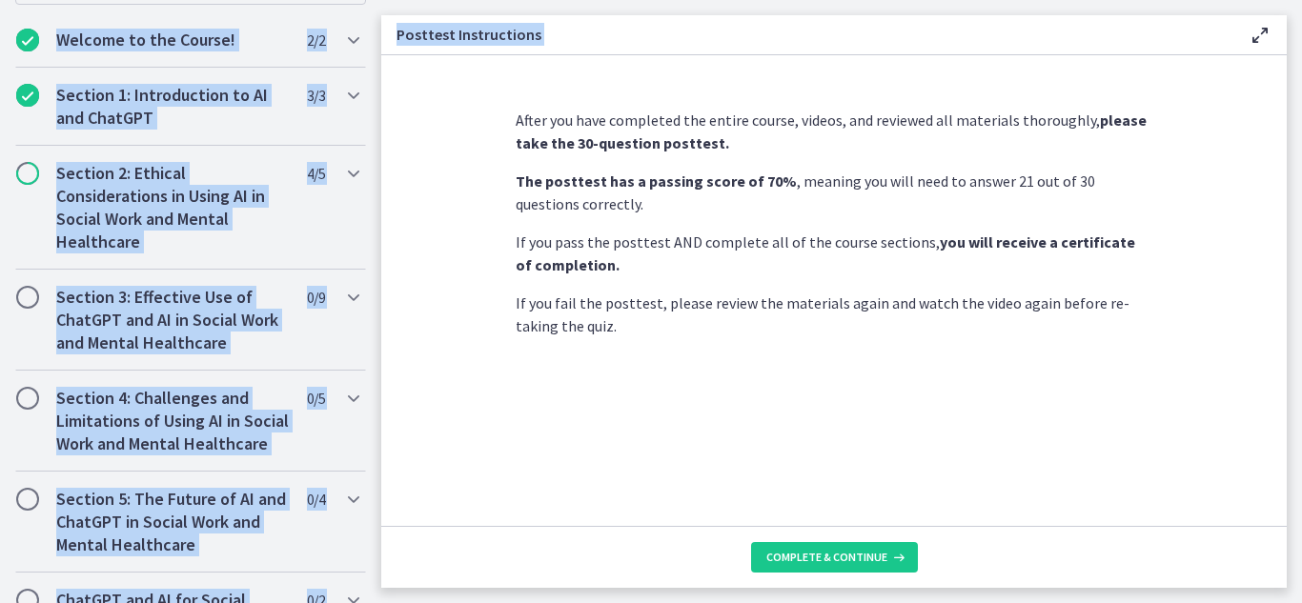
scroll to position [398, 0]
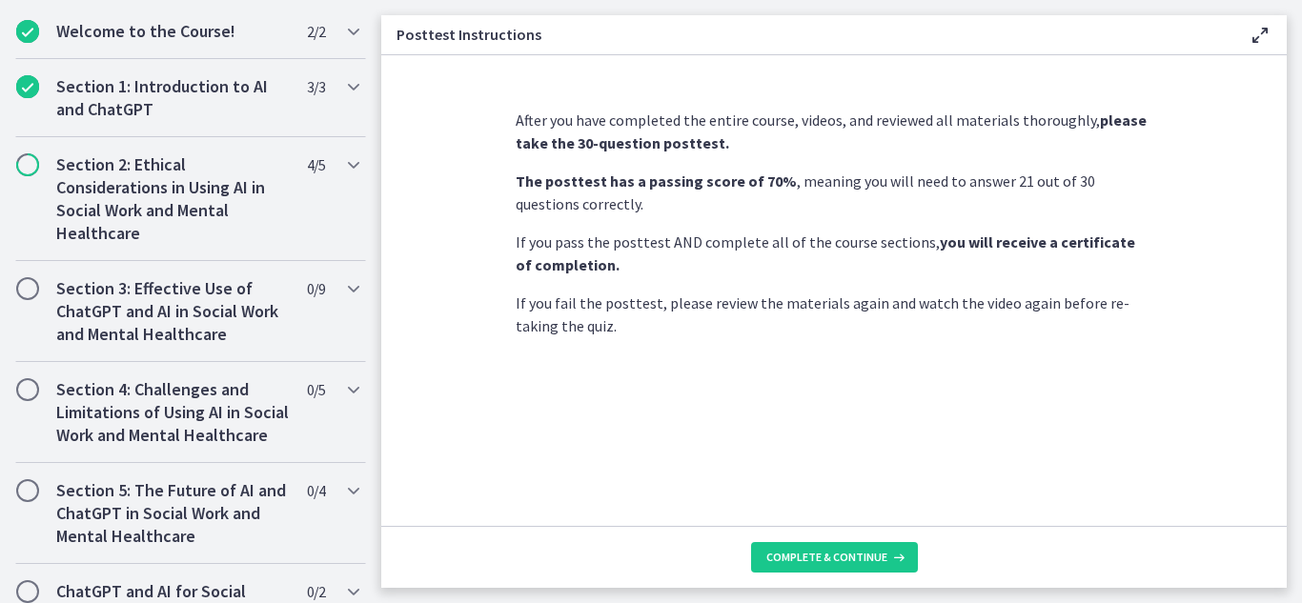
click at [414, 213] on section "After you have completed the entire course, videos, and reviewed all materials …" at bounding box center [833, 290] width 905 height 471
click at [134, 106] on h2 "Section 1: Introduction to AI and ChatGPT" at bounding box center [172, 98] width 233 height 46
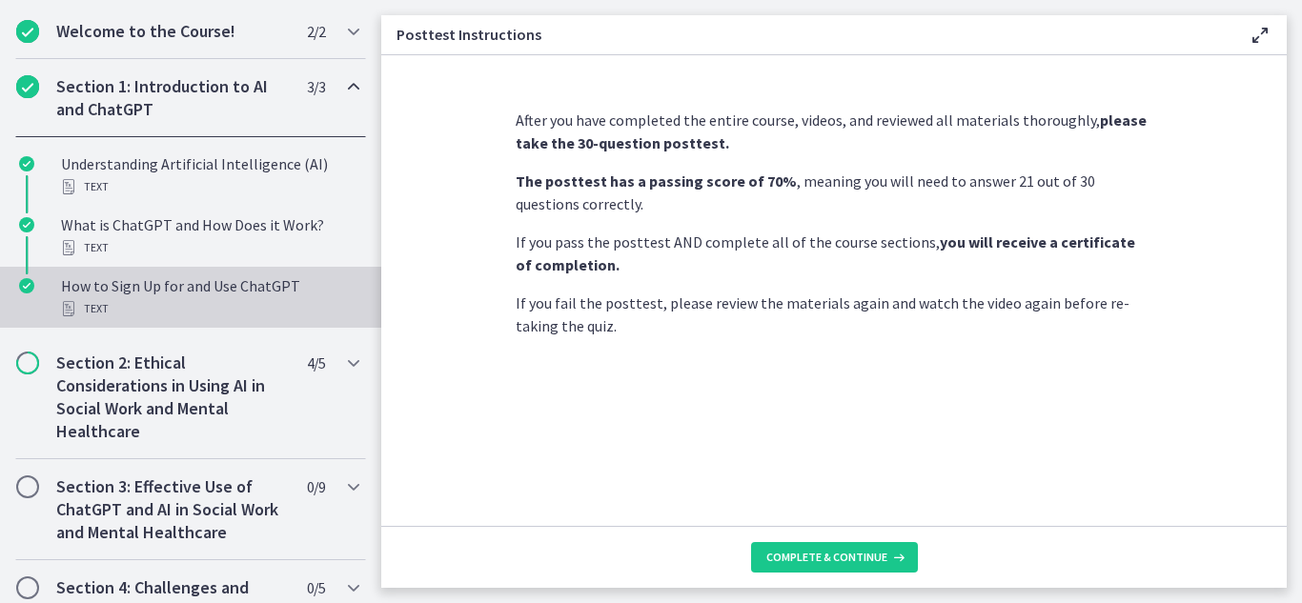
click at [141, 289] on div "How to Sign Up for and Use ChatGPT Text" at bounding box center [209, 297] width 297 height 46
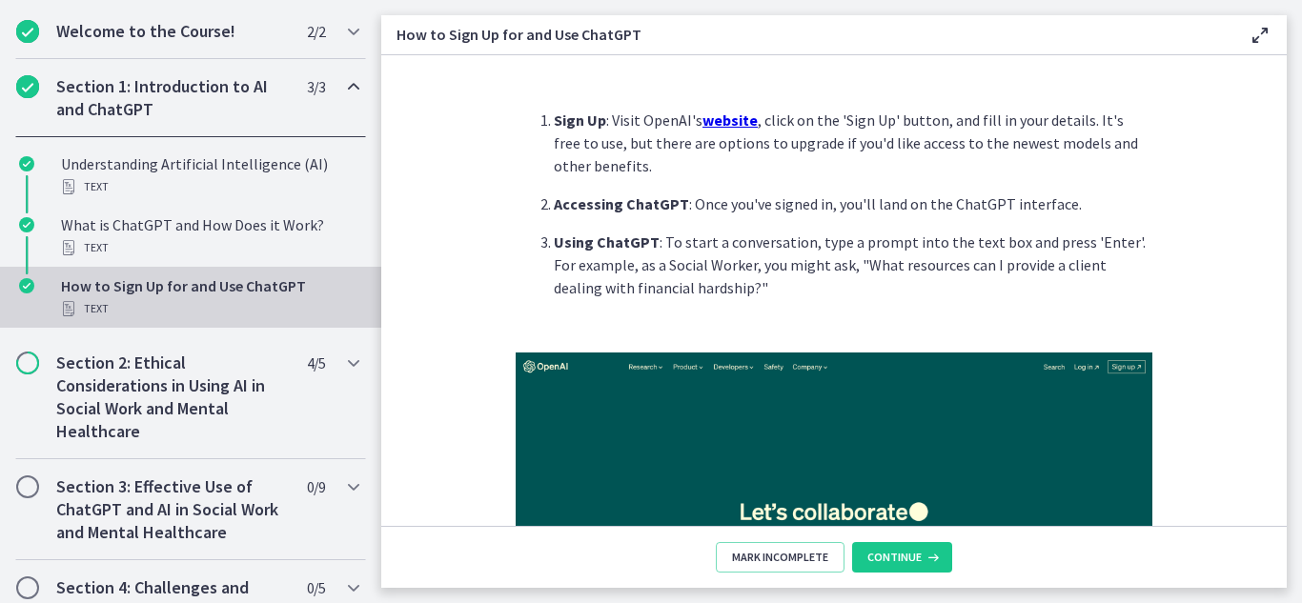
click at [516, 74] on section "Sign Up : Visit OpenAI's website , click on the 'Sign Up' button, and fill in y…" at bounding box center [833, 290] width 905 height 471
drag, startPoint x: 396, startPoint y: 38, endPoint x: 703, endPoint y: 288, distance: 395.7
click at [703, 288] on div "How to Sign Up for and Use ChatGPT Enable fullscreen Sign Up : Visit OpenAI's w…" at bounding box center [833, 301] width 905 height 573
copy div "How to Sign Up for and Use ChatGPT Enable fullscreen Sign Up : Visit OpenAI's w…"
click at [768, 83] on section "Sign Up : Visit OpenAI's website , click on the 'Sign Up' button, and fill in y…" at bounding box center [833, 290] width 905 height 471
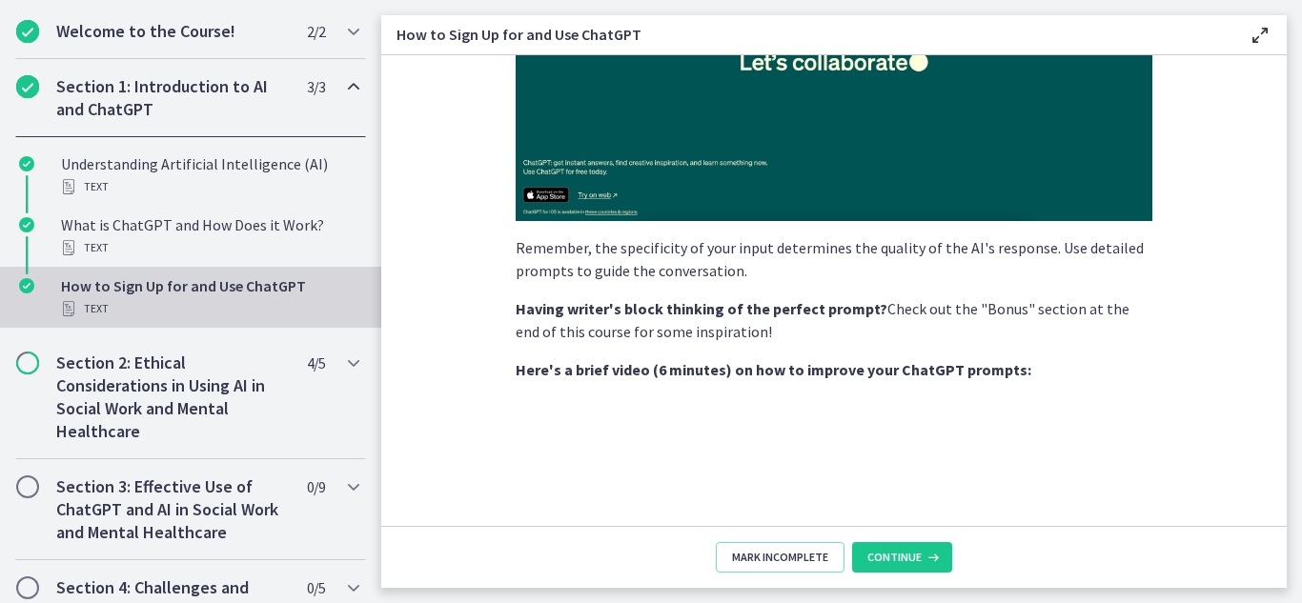
scroll to position [548, 0]
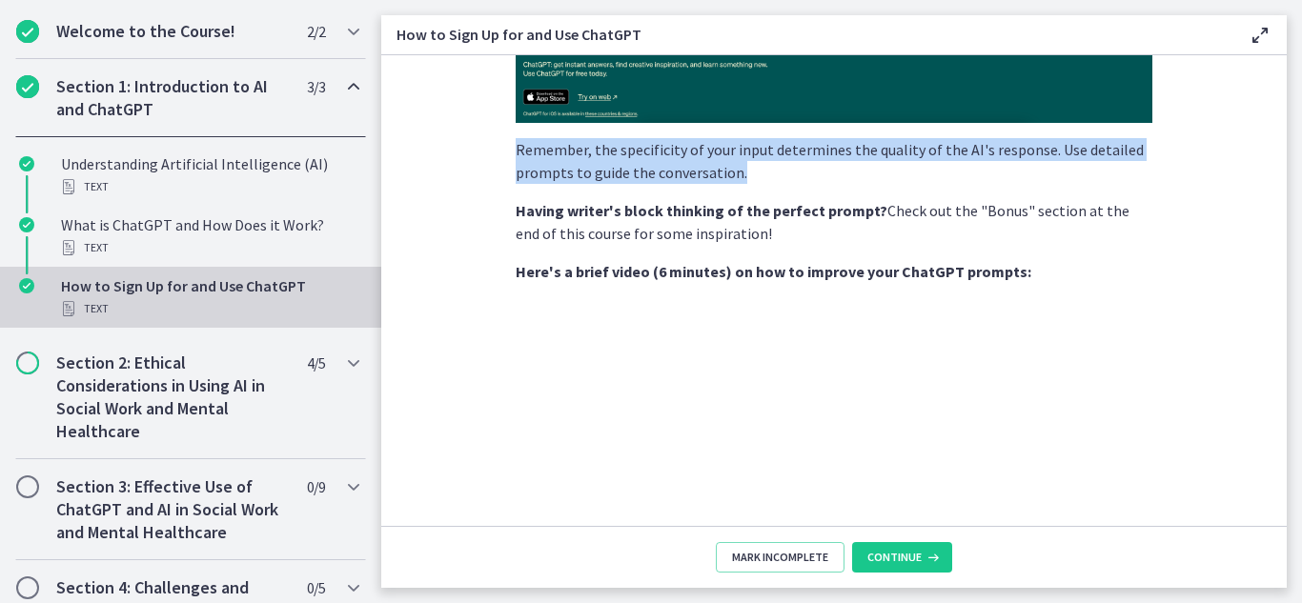
drag, startPoint x: 504, startPoint y: 153, endPoint x: 774, endPoint y: 178, distance: 270.9
click at [774, 178] on section "Sign Up : Visit OpenAI's website , click on the 'Sign Up' button, and fill in y…" at bounding box center [833, 290] width 905 height 471
copy p "Remember, the specificity of your input determines the quality of the AI's resp…"
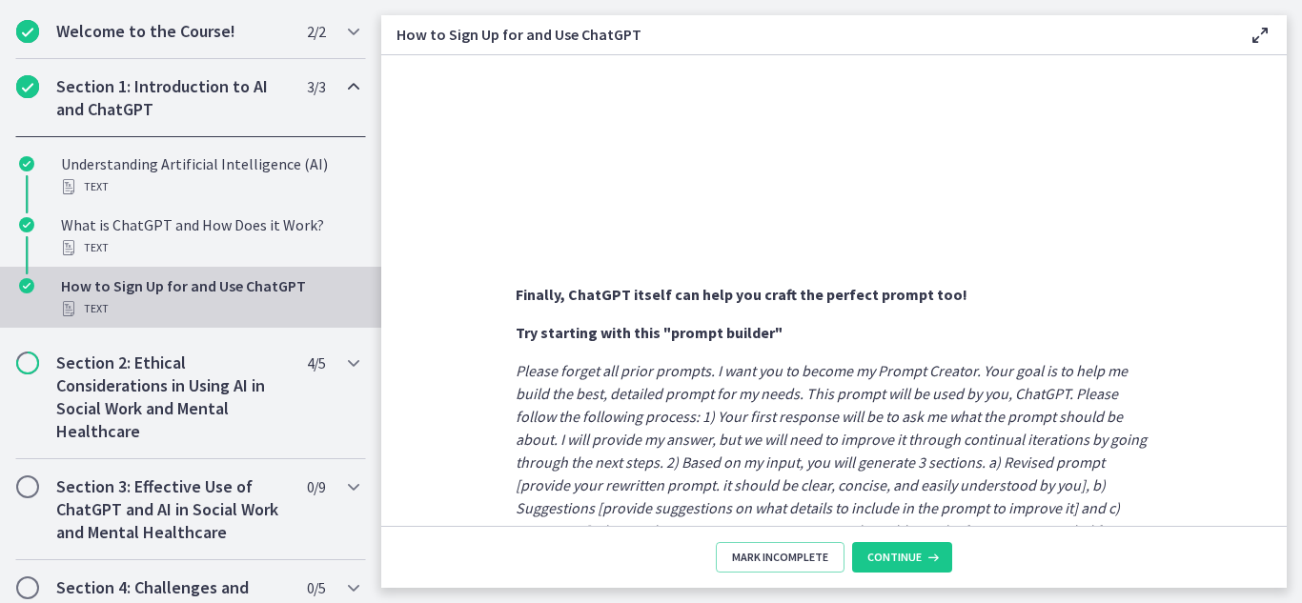
scroll to position [1127, 0]
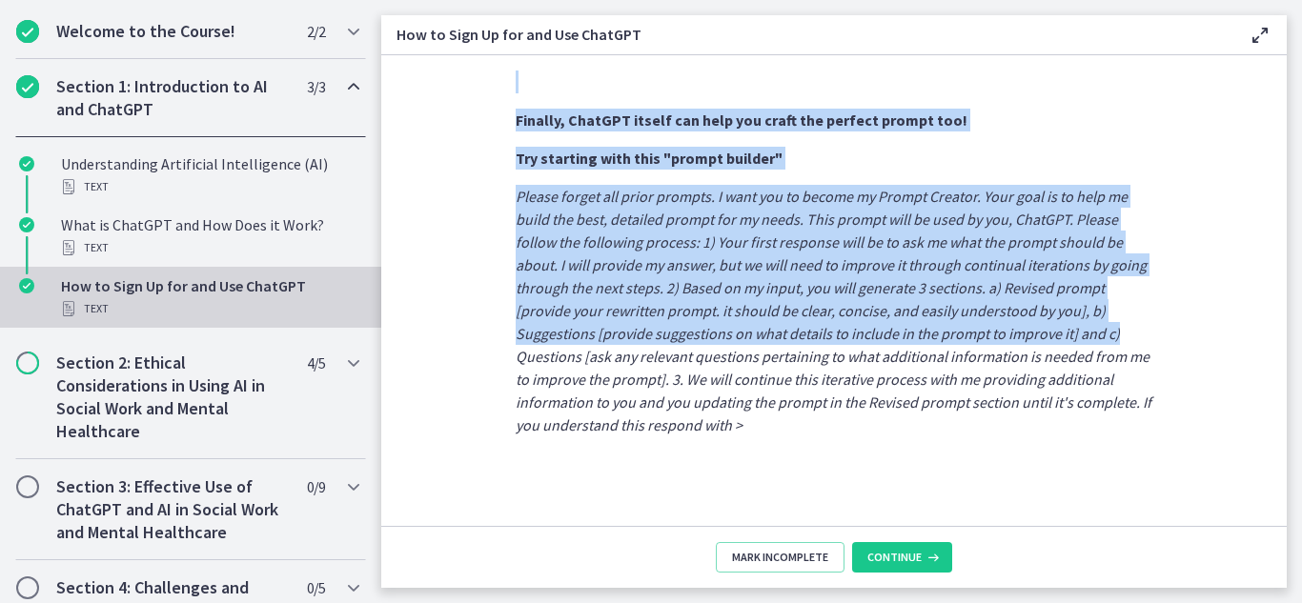
drag, startPoint x: 1301, startPoint y: 468, endPoint x: 1282, endPoint y: 331, distance: 138.6
click at [1282, 331] on main "How to Sign Up for and Use ChatGPT Enable fullscreen Sign Up : Visit OpenAI's w…" at bounding box center [841, 301] width 921 height 603
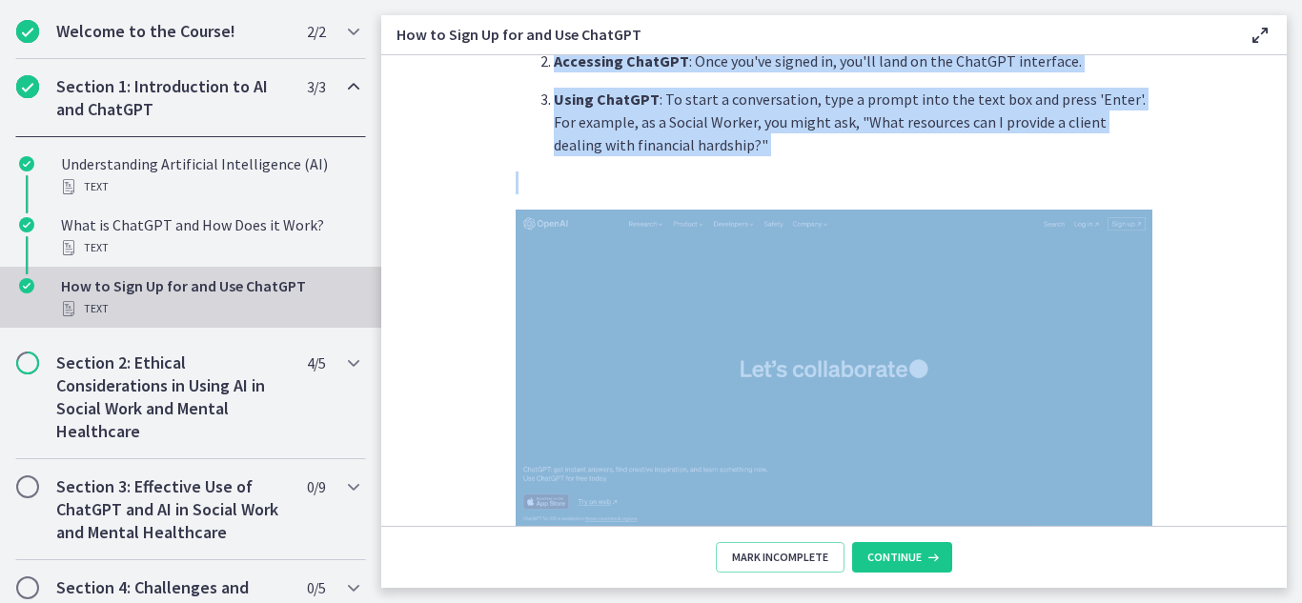
scroll to position [105, 0]
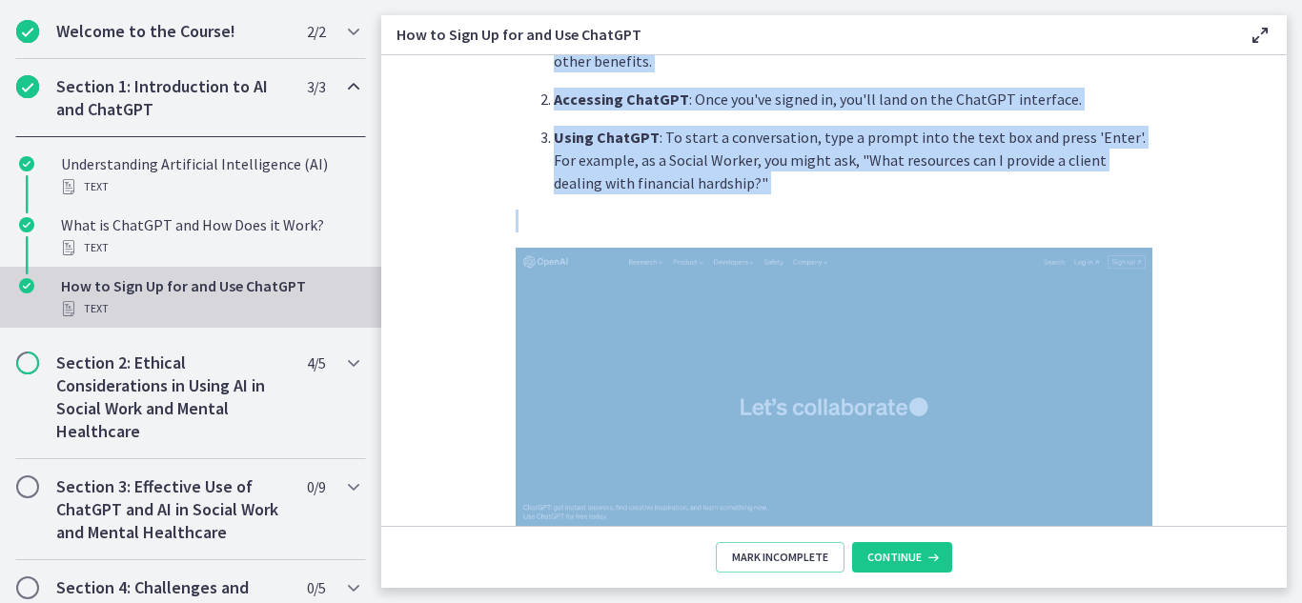
click at [1178, 207] on section "Sign Up : Visit OpenAI's website , click on the 'Sign Up' button, and fill in y…" at bounding box center [833, 290] width 905 height 471
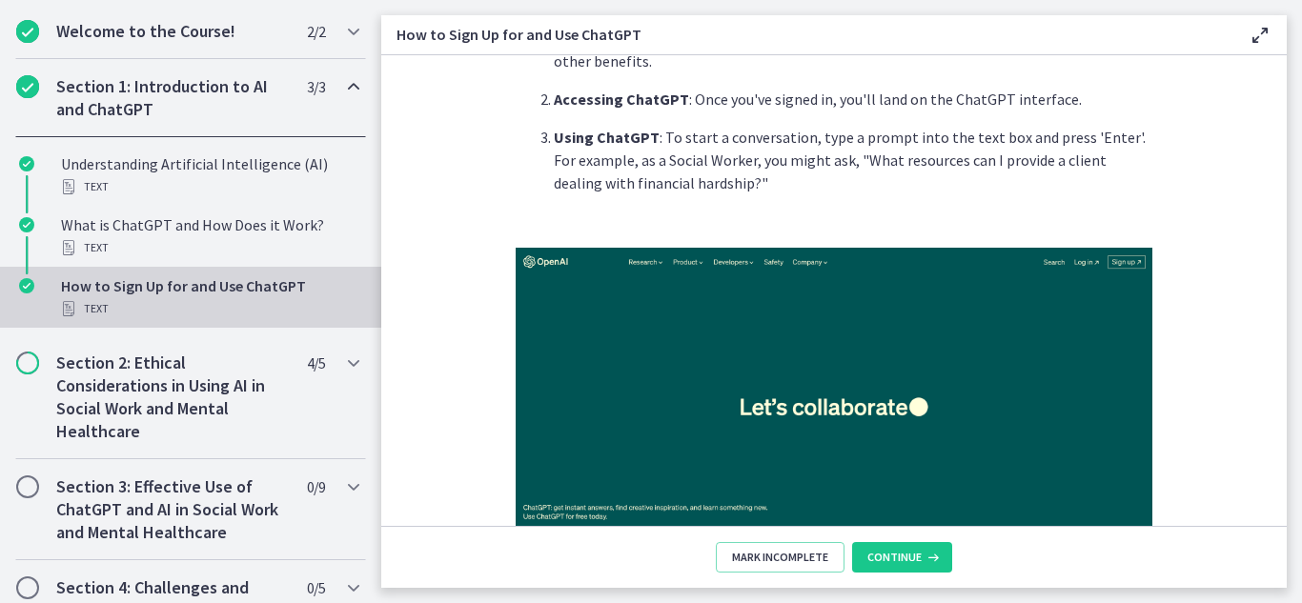
scroll to position [261, 0]
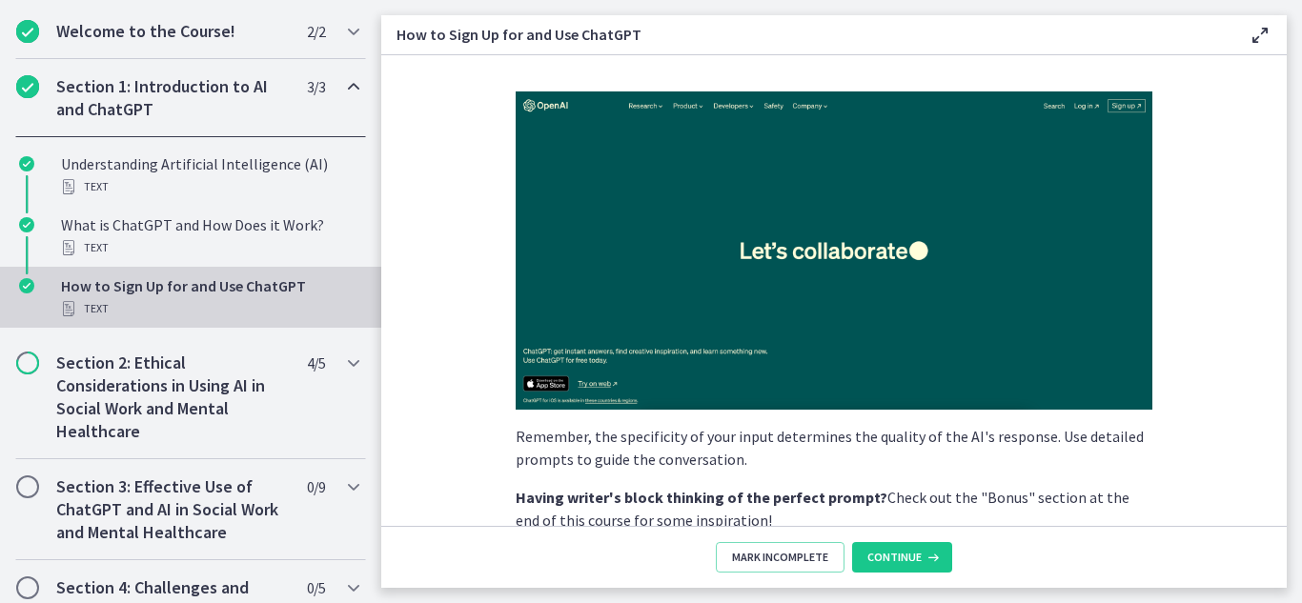
click at [777, 288] on img at bounding box center [834, 250] width 637 height 318
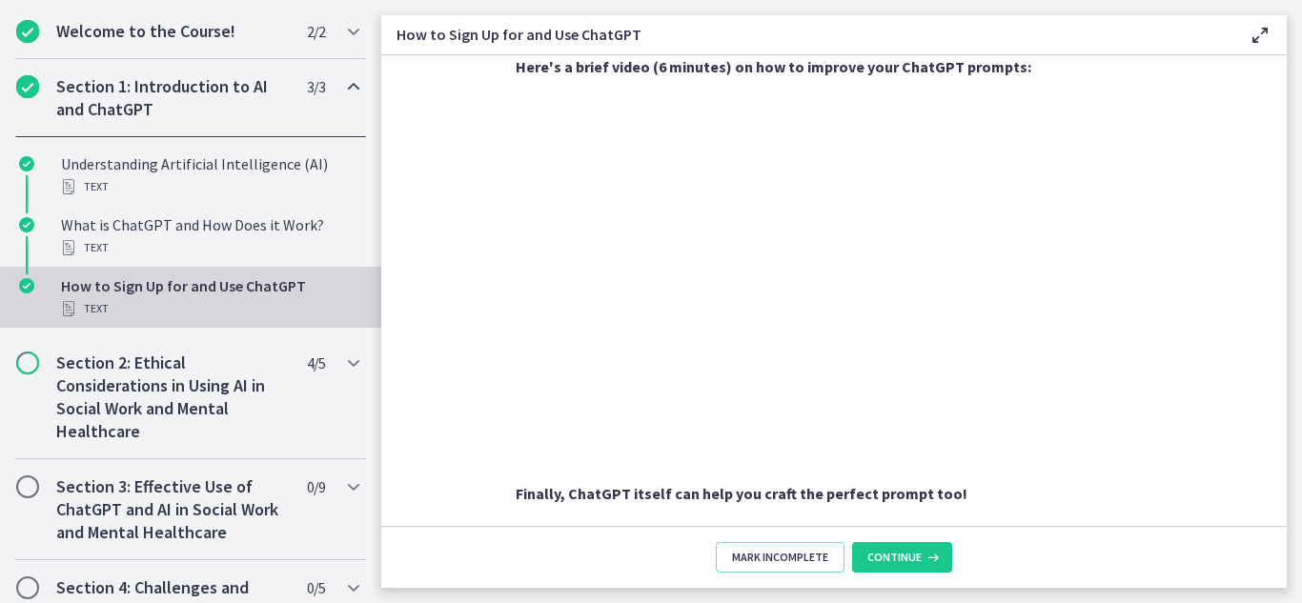
scroll to position [750, 0]
